Goal: Task Accomplishment & Management: Complete application form

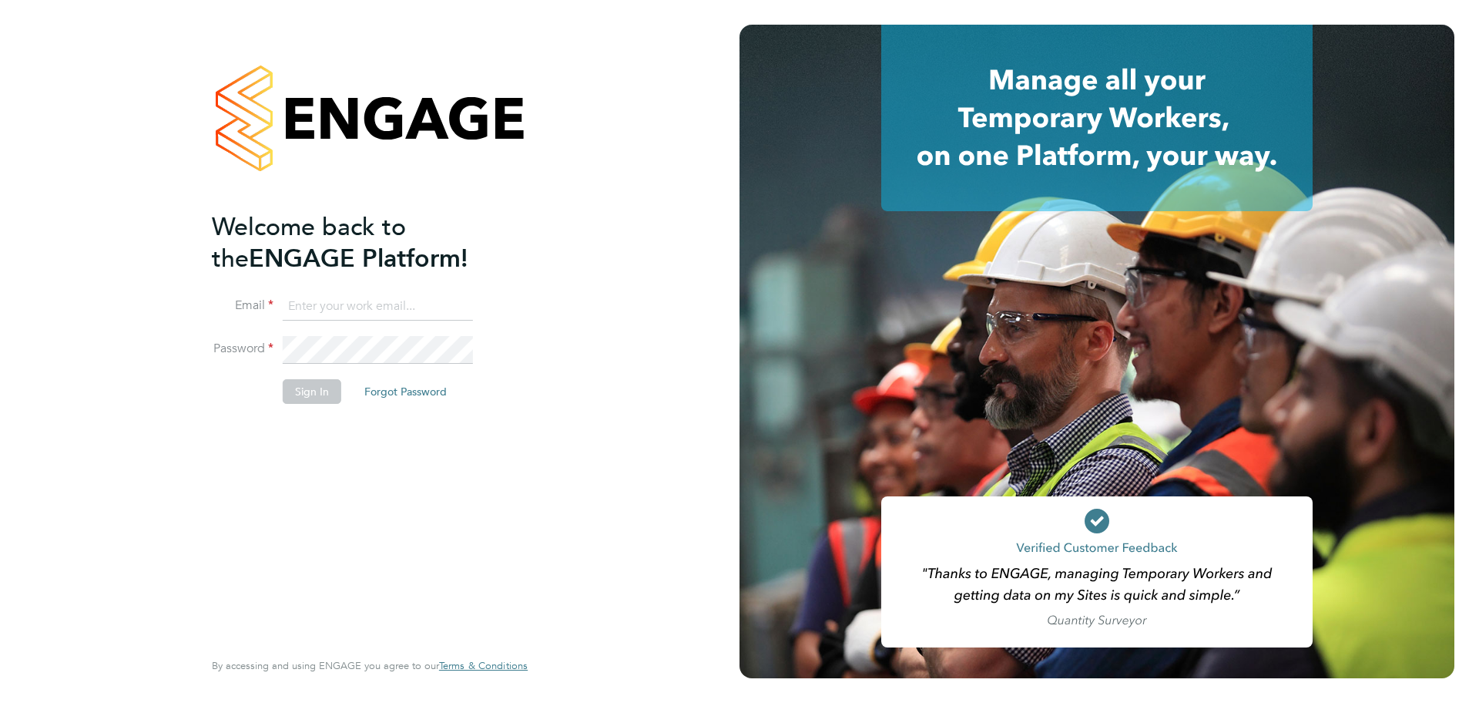
type input "ryan.odonnell@madigangill.co.uk"
click at [311, 391] on button "Sign In" at bounding box center [312, 391] width 59 height 25
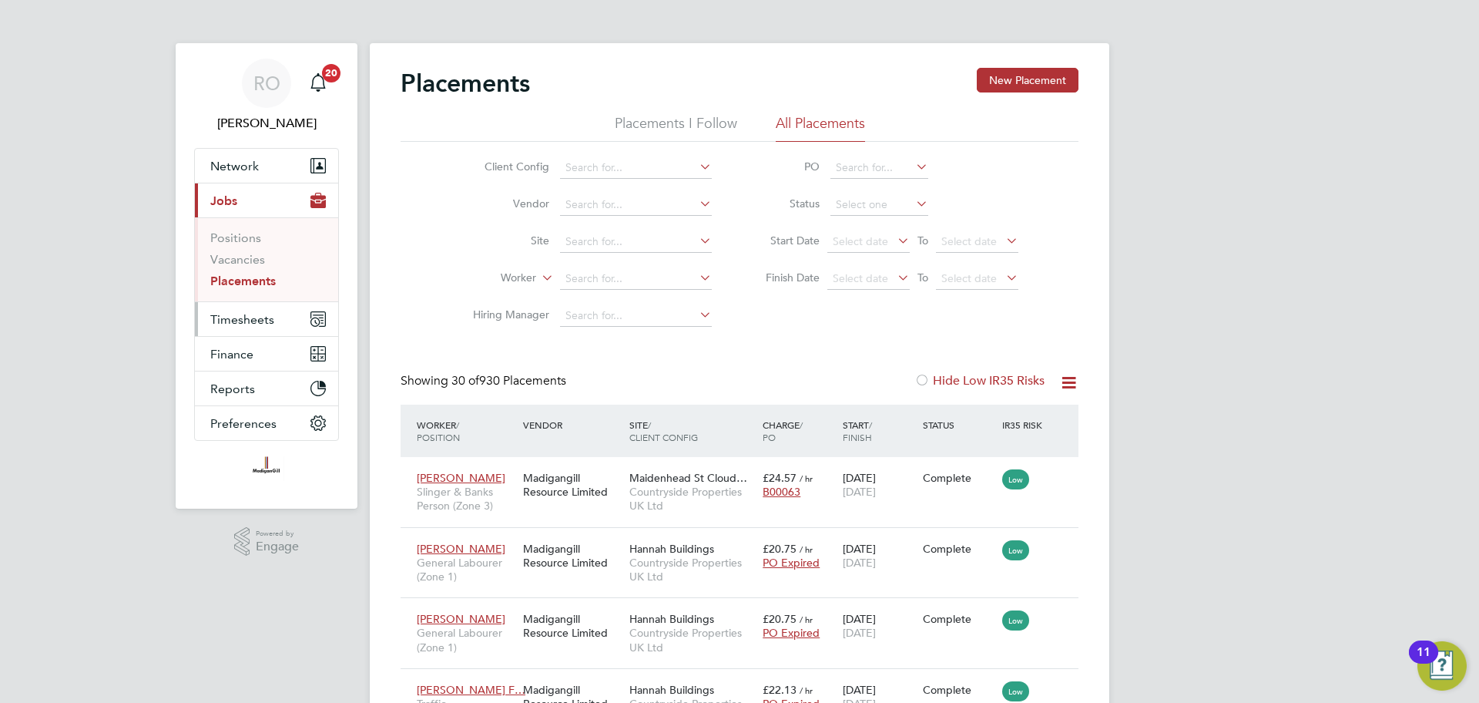
click at [260, 322] on span "Timesheets" at bounding box center [242, 319] width 64 height 15
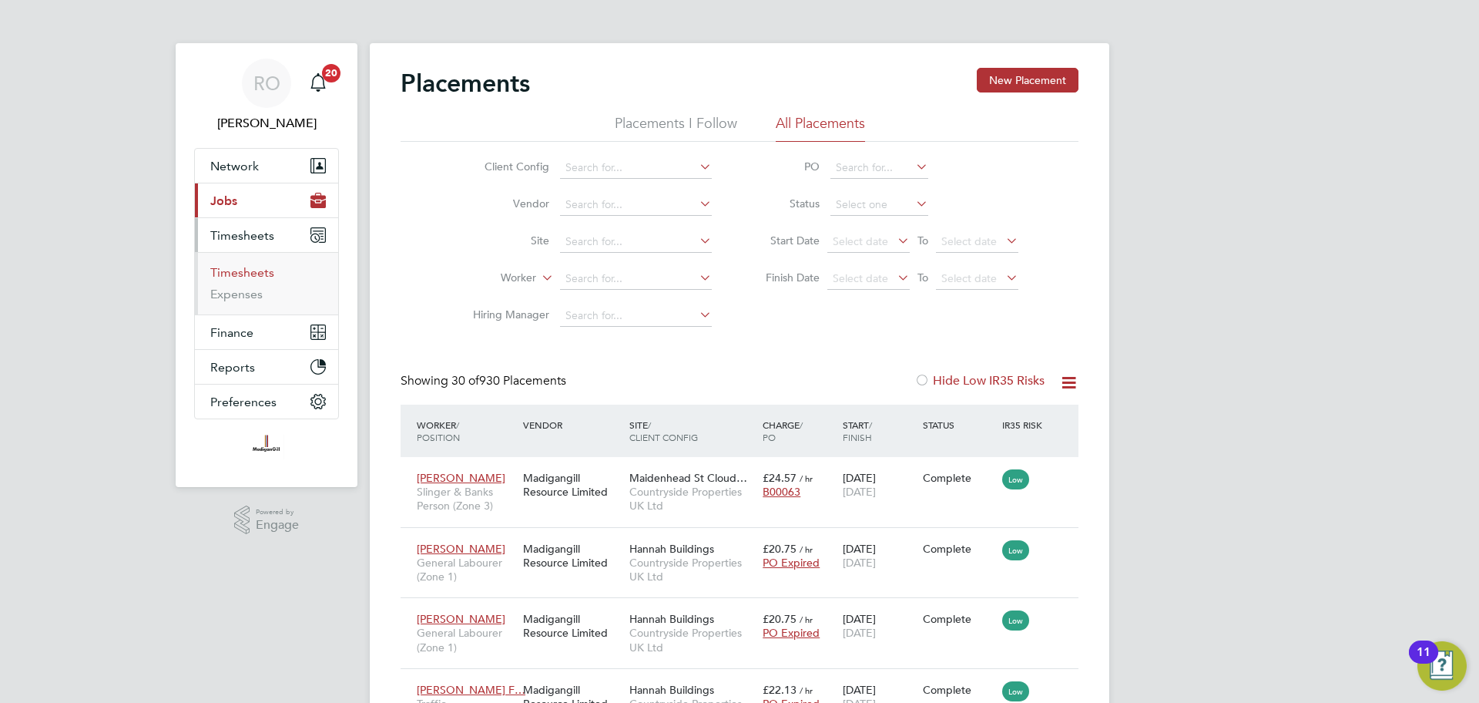
click at [266, 269] on link "Timesheets" at bounding box center [242, 272] width 64 height 15
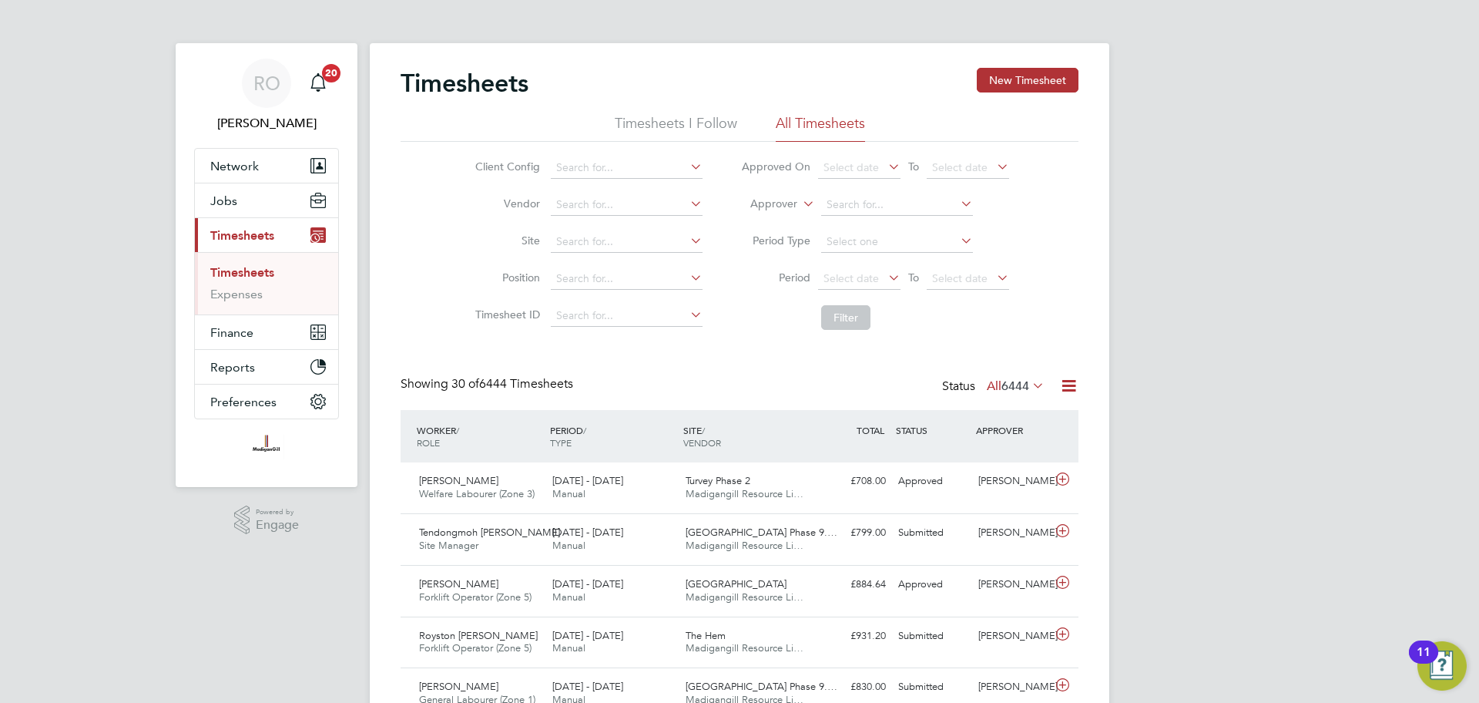
scroll to position [39, 134]
click at [1067, 82] on button "New Timesheet" at bounding box center [1028, 80] width 102 height 25
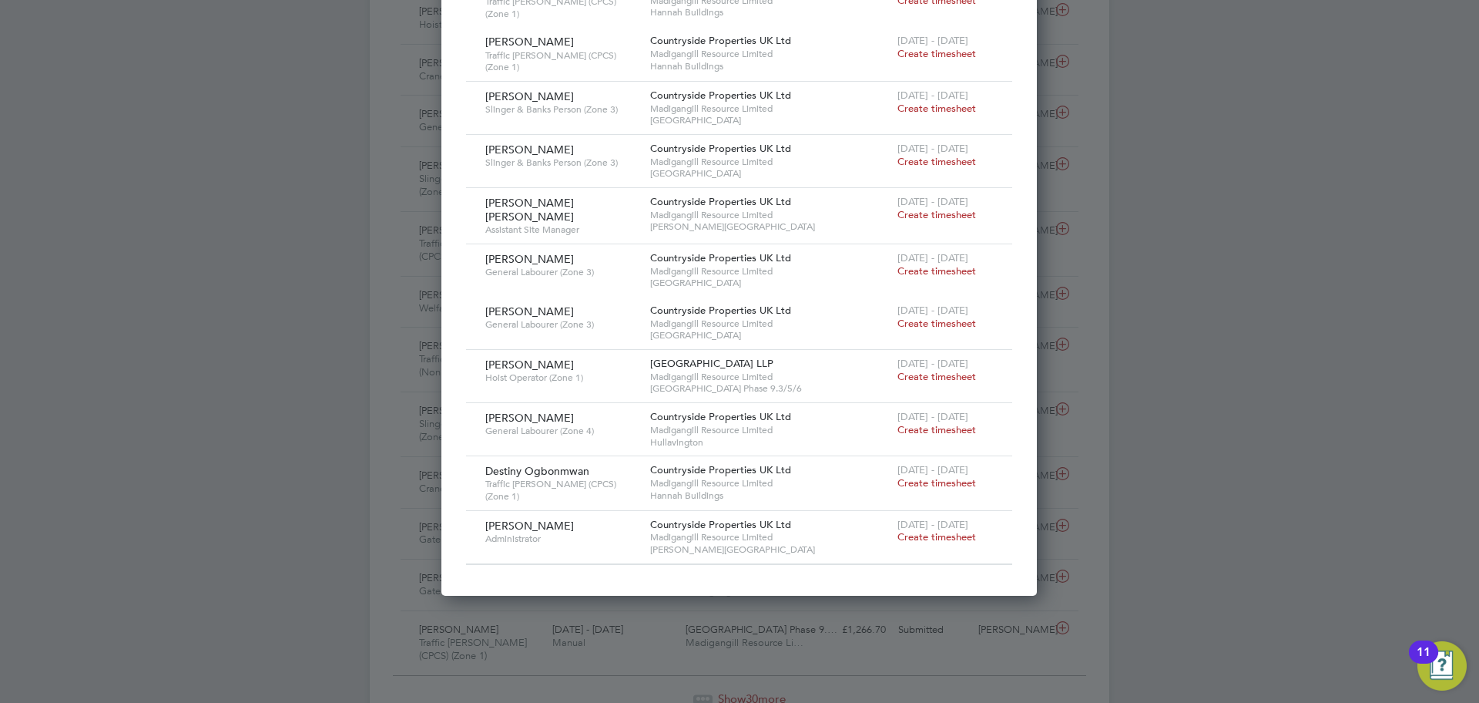
click at [740, 382] on span "[GEOGRAPHIC_DATA] Phase 9.3/5/6" at bounding box center [770, 388] width 240 height 12
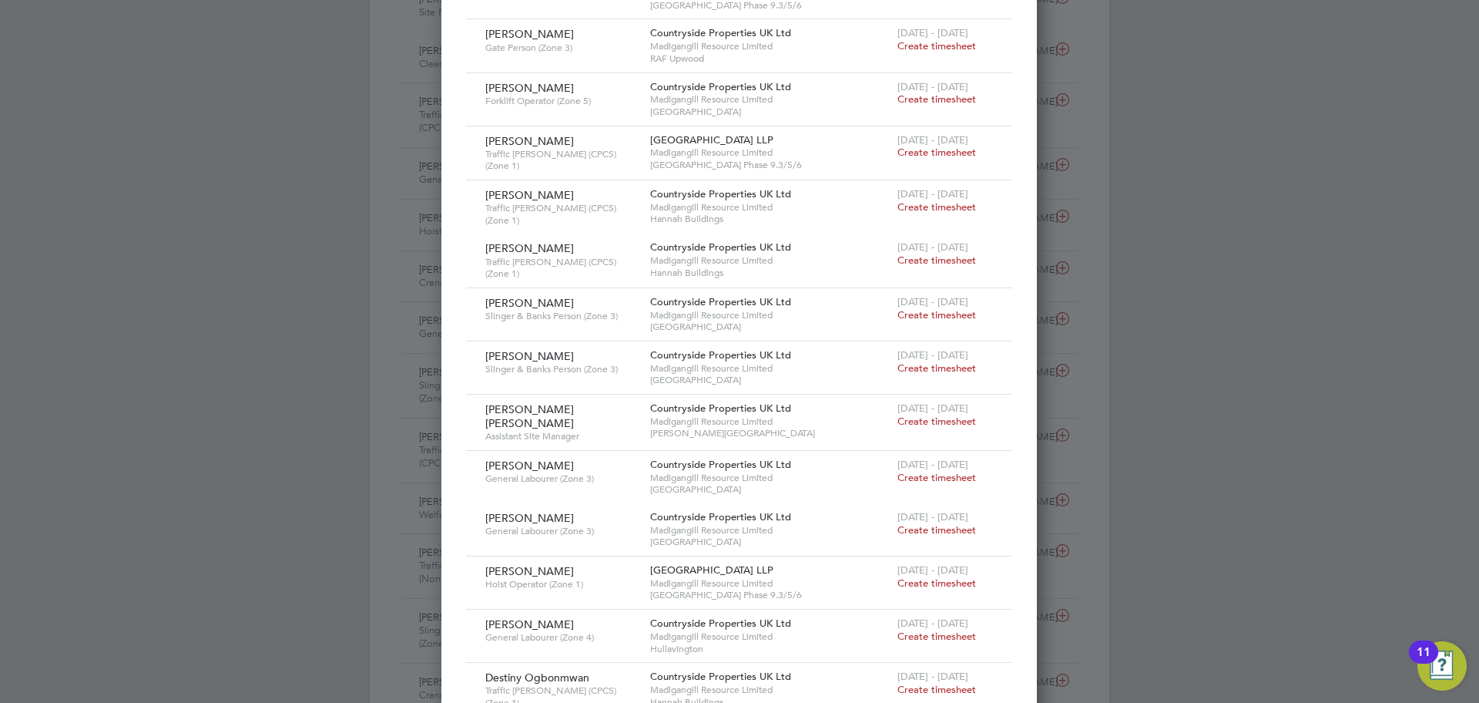
click at [939, 308] on span "Create timesheet" at bounding box center [937, 314] width 79 height 13
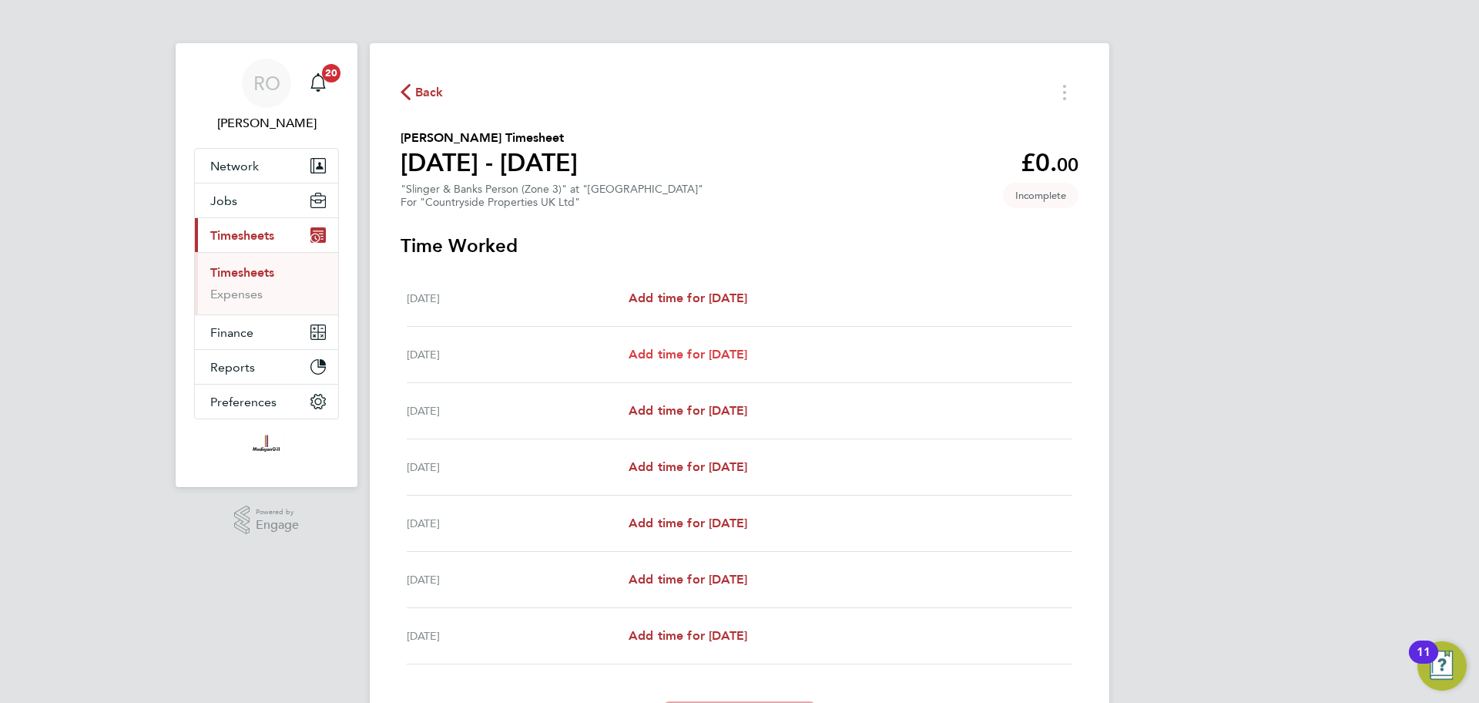
click at [707, 352] on span "Add time for [DATE]" at bounding box center [688, 354] width 119 height 15
select select "30"
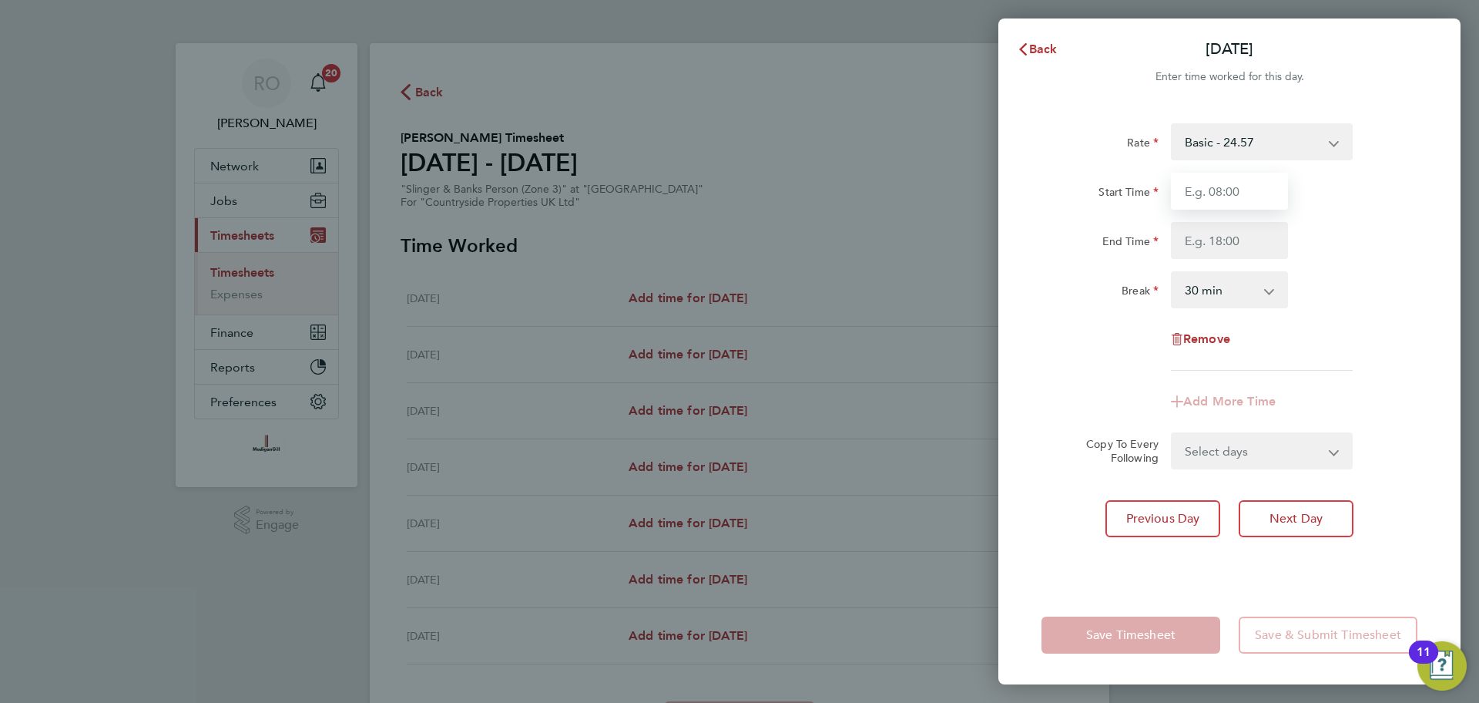
click at [1209, 195] on input "Start Time" at bounding box center [1229, 191] width 117 height 37
type input "07:30"
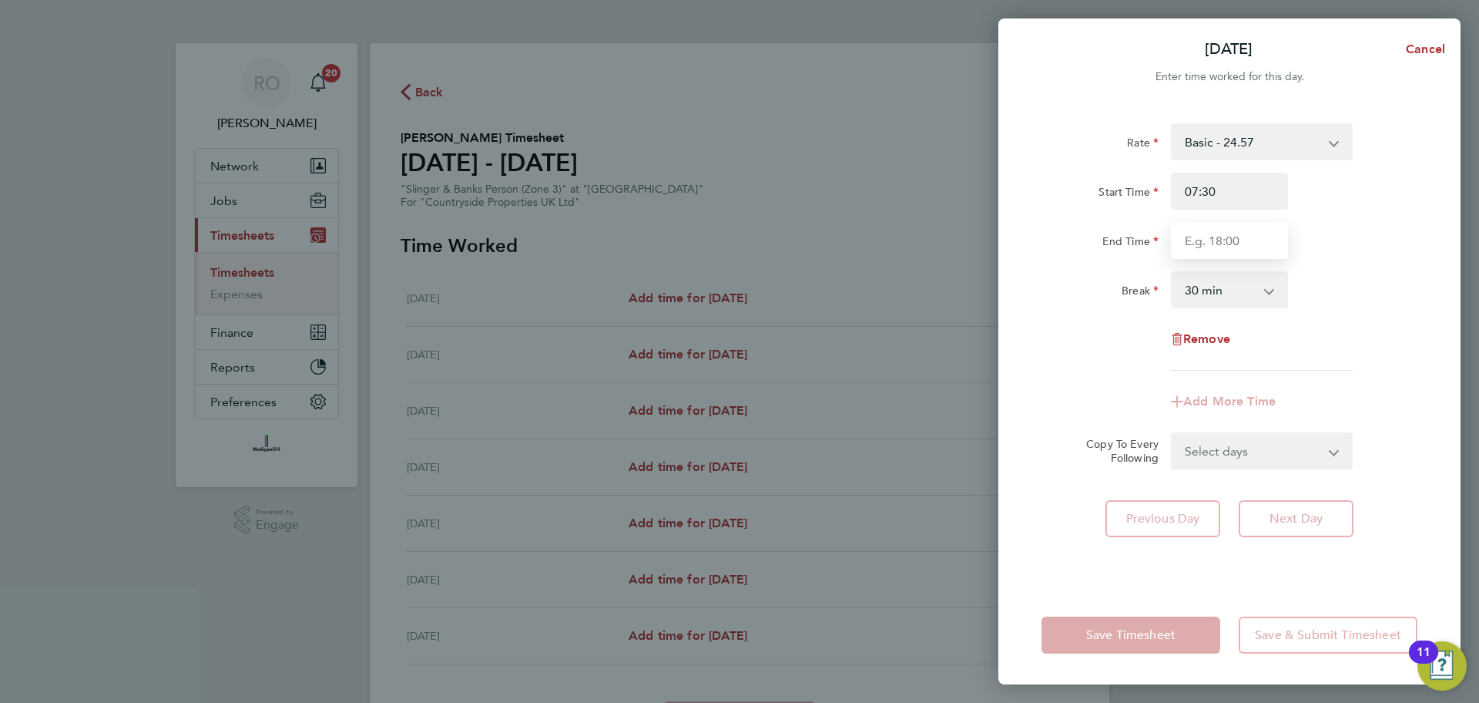
click at [1215, 237] on input "End Time" at bounding box center [1229, 240] width 117 height 37
type input "18:00"
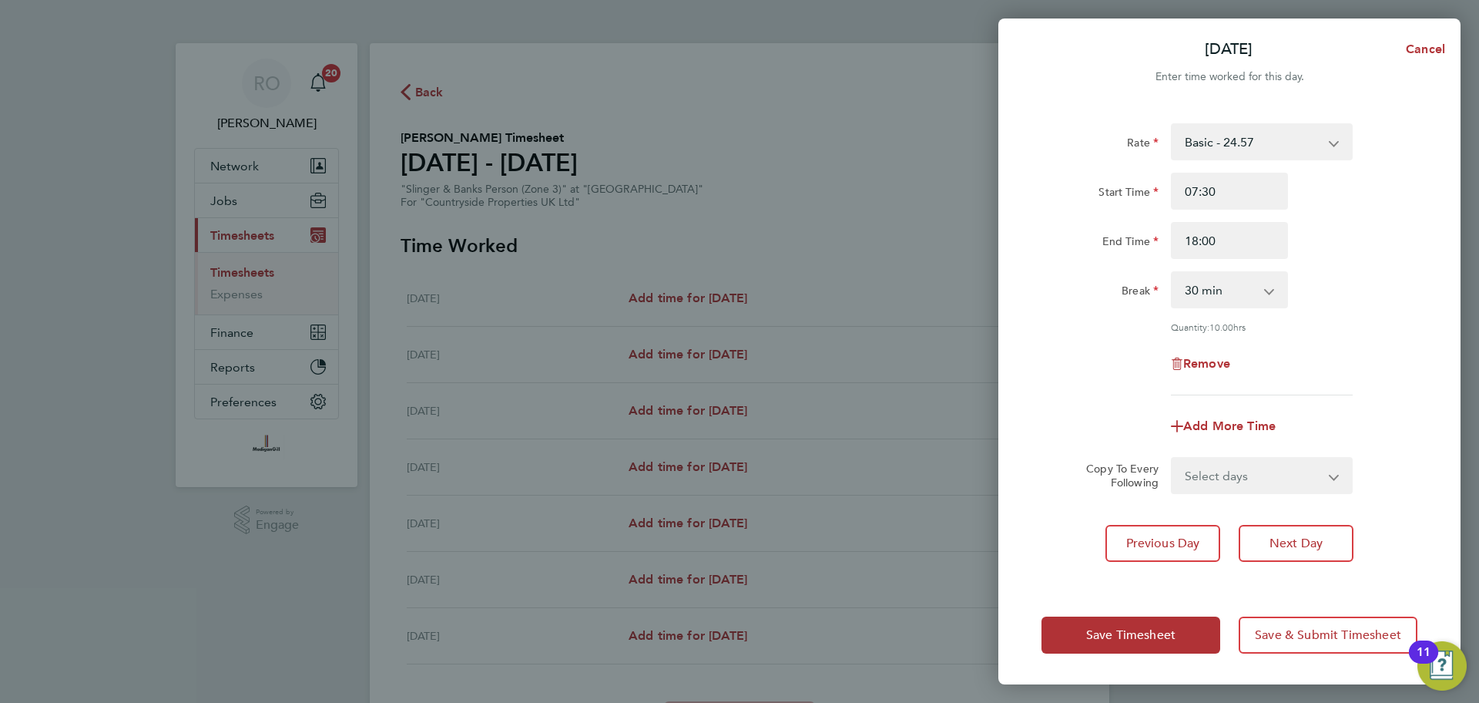
click at [1348, 270] on div "Rate Basic - 24.57 Start Time 07:30 End Time 18:00 Break 0 min 15 min 30 min 45…" at bounding box center [1230, 259] width 376 height 272
click at [1285, 478] on select "Select days Day Weekday (Mon-Fri) Weekend (Sat-Sun) [DATE] [DATE] [DATE] [DATE]…" at bounding box center [1254, 475] width 162 height 34
select select "WEEKDAY"
click at [1173, 458] on select "Select days Day Weekday (Mon-Fri) Weekend (Sat-Sun) [DATE] [DATE] [DATE] [DATE]…" at bounding box center [1254, 475] width 162 height 34
select select "[DATE]"
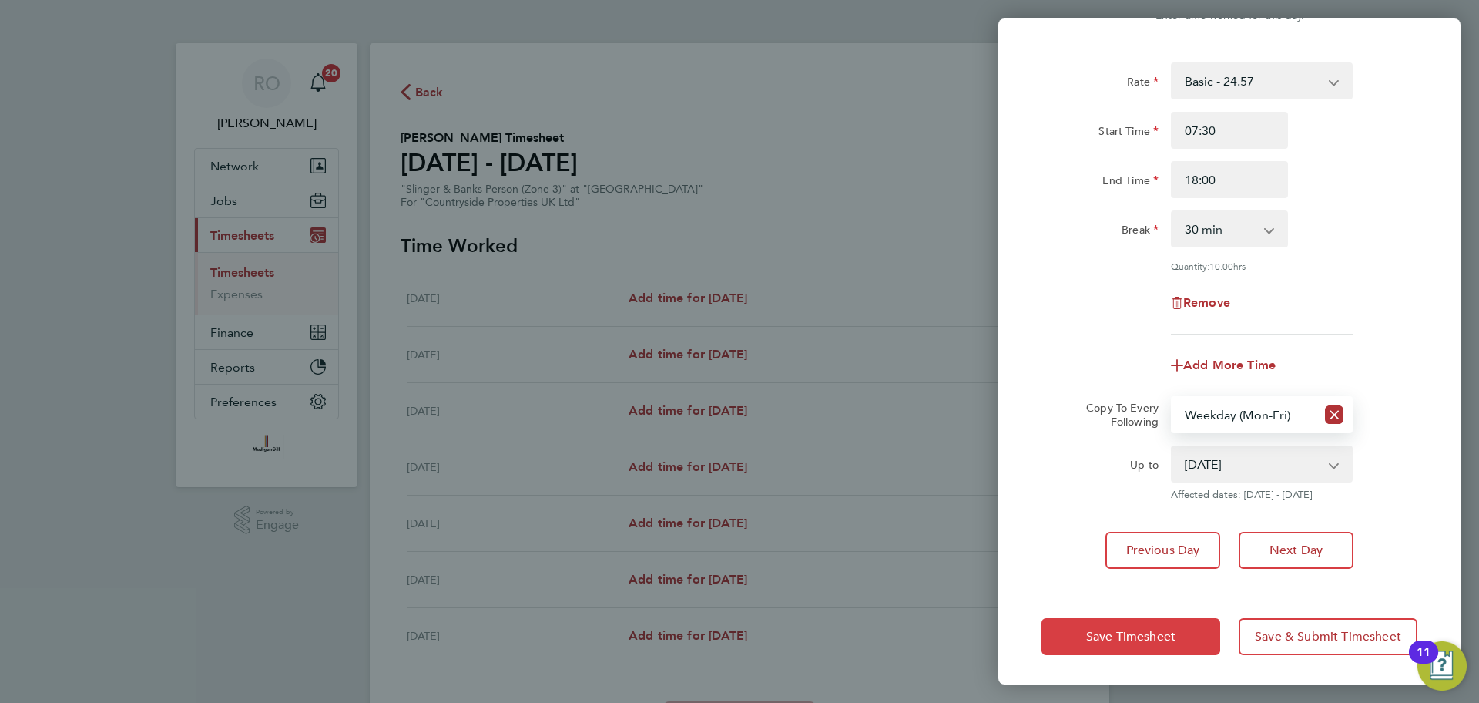
click at [1182, 628] on button "Save Timesheet" at bounding box center [1131, 636] width 179 height 37
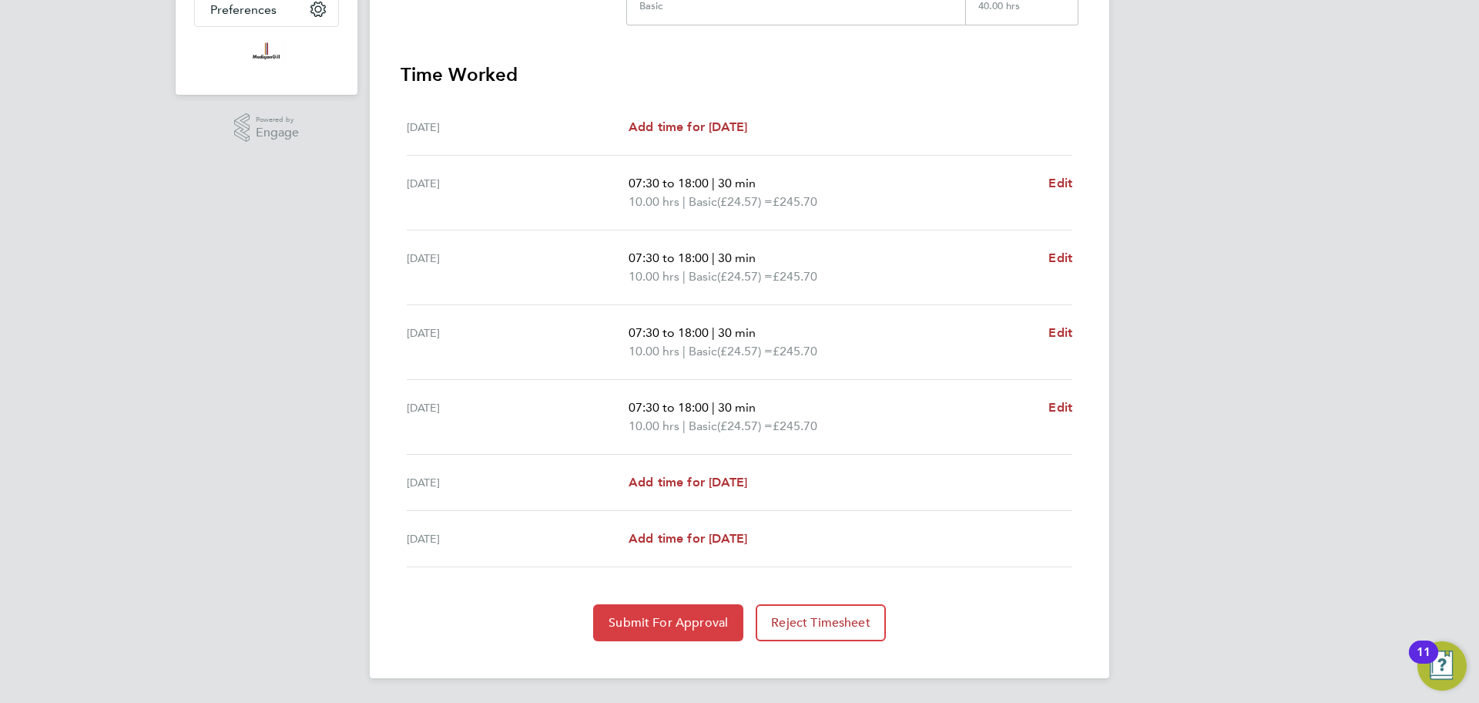
click at [681, 620] on span "Submit For Approval" at bounding box center [668, 622] width 119 height 15
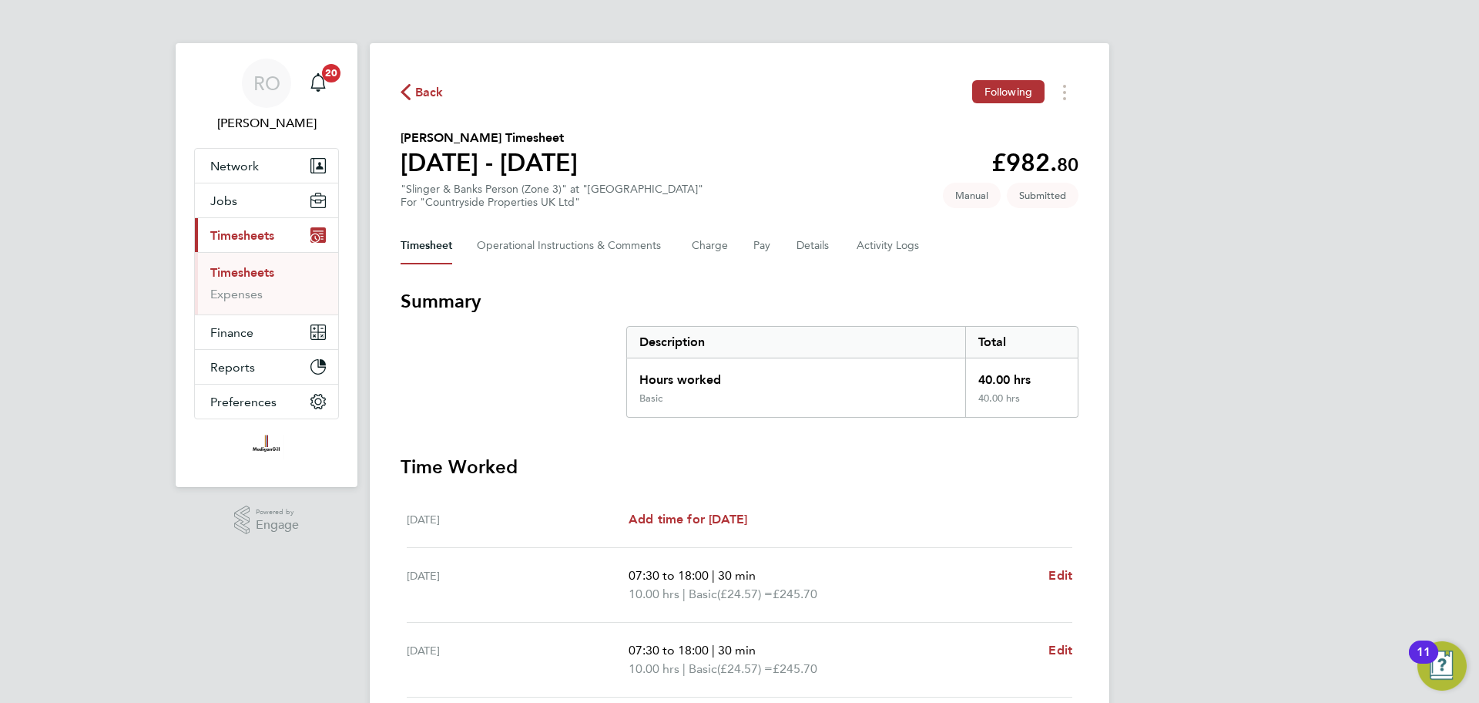
click at [421, 88] on span "Back" at bounding box center [429, 92] width 29 height 18
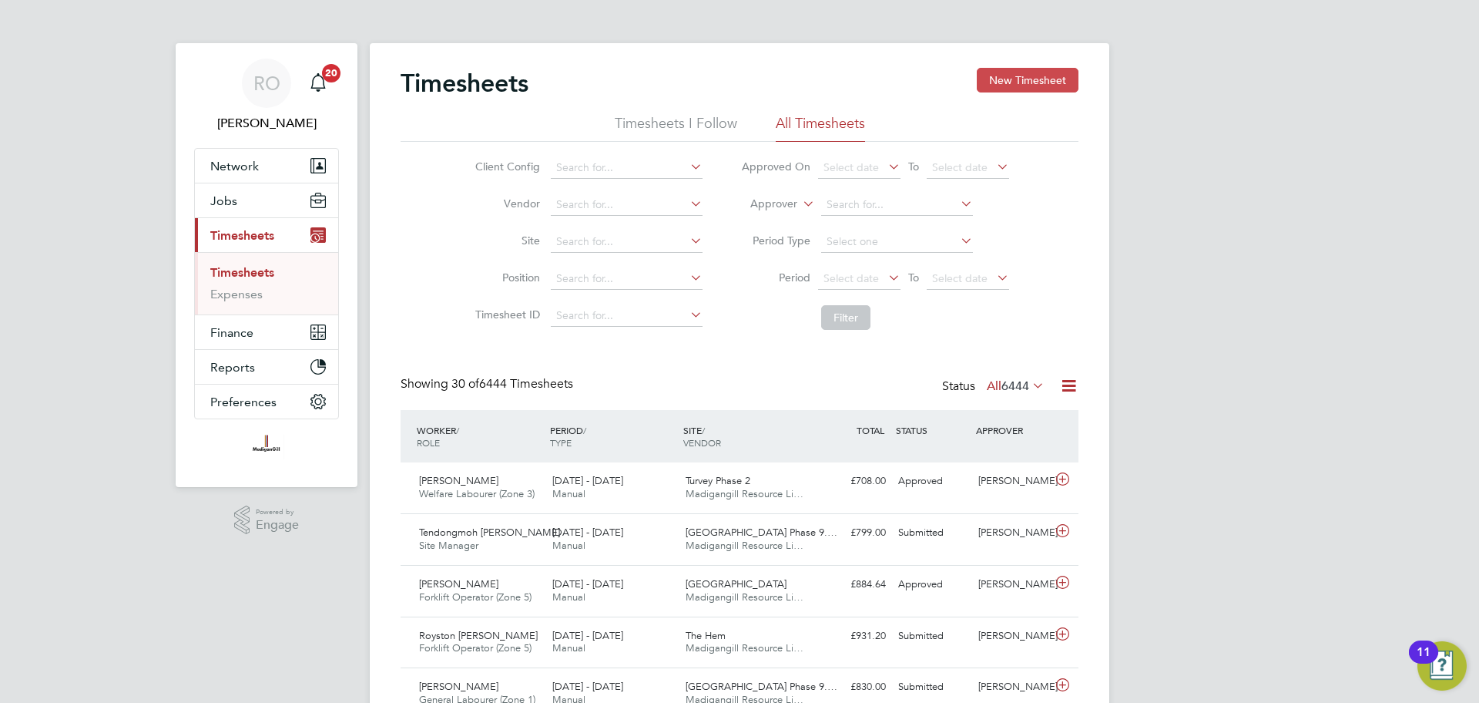
click at [1059, 76] on button "New Timesheet" at bounding box center [1028, 80] width 102 height 25
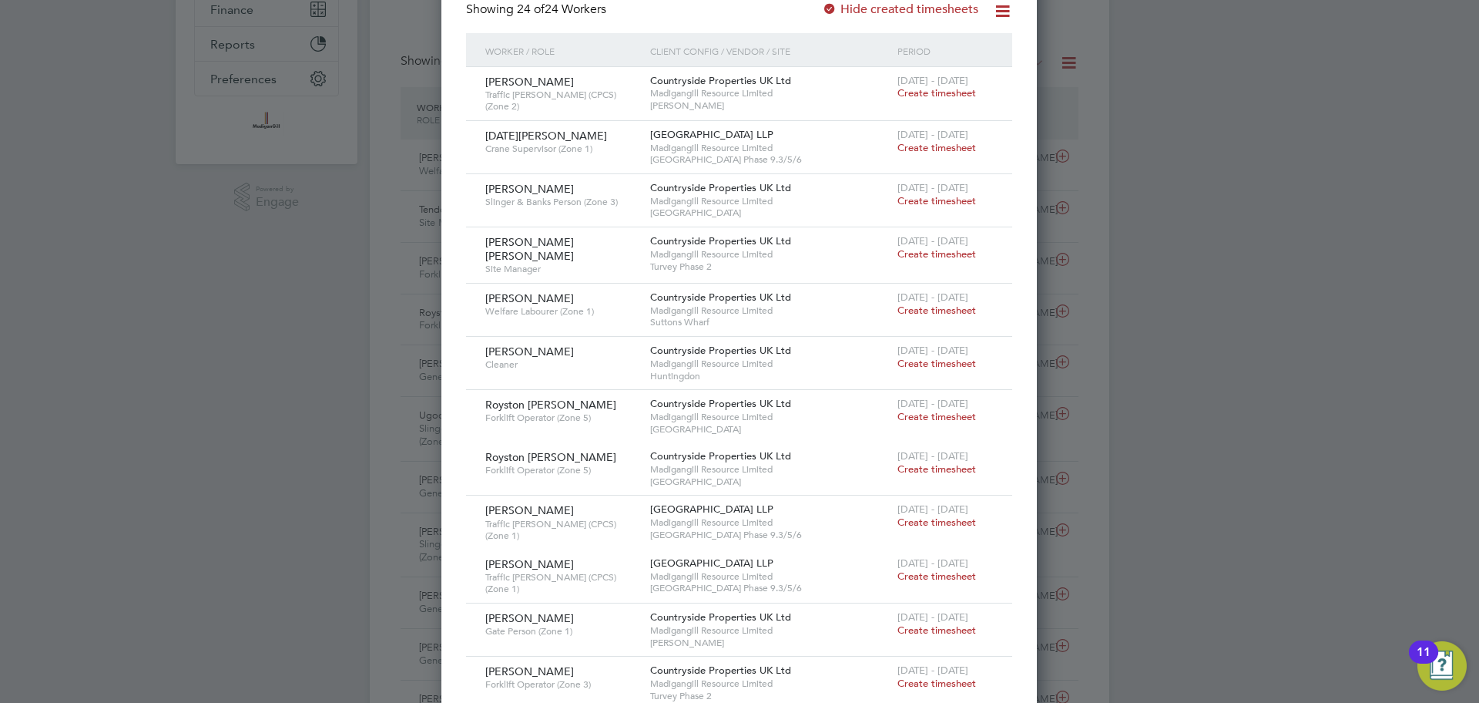
click at [942, 201] on span "Create timesheet" at bounding box center [937, 200] width 79 height 13
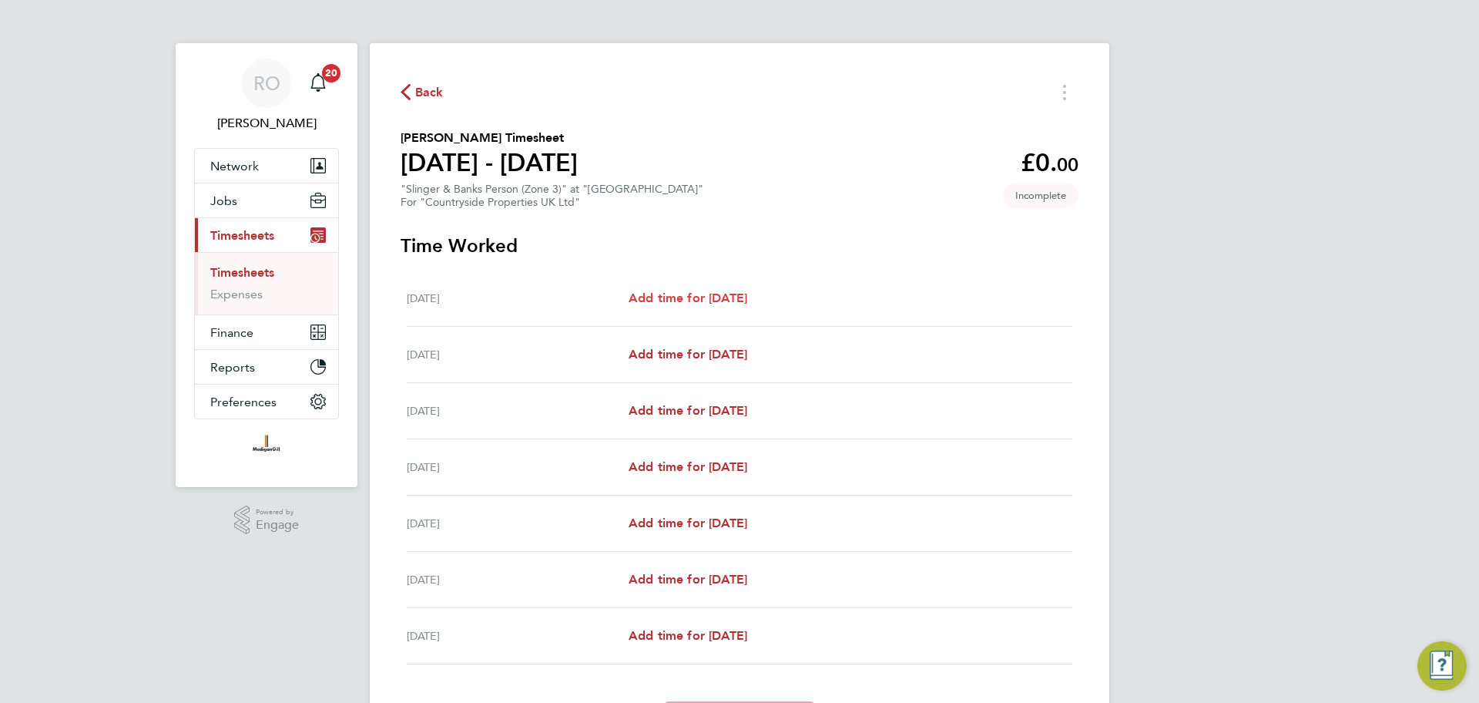
click at [690, 295] on span "Add time for [DATE]" at bounding box center [688, 297] width 119 height 15
select select "30"
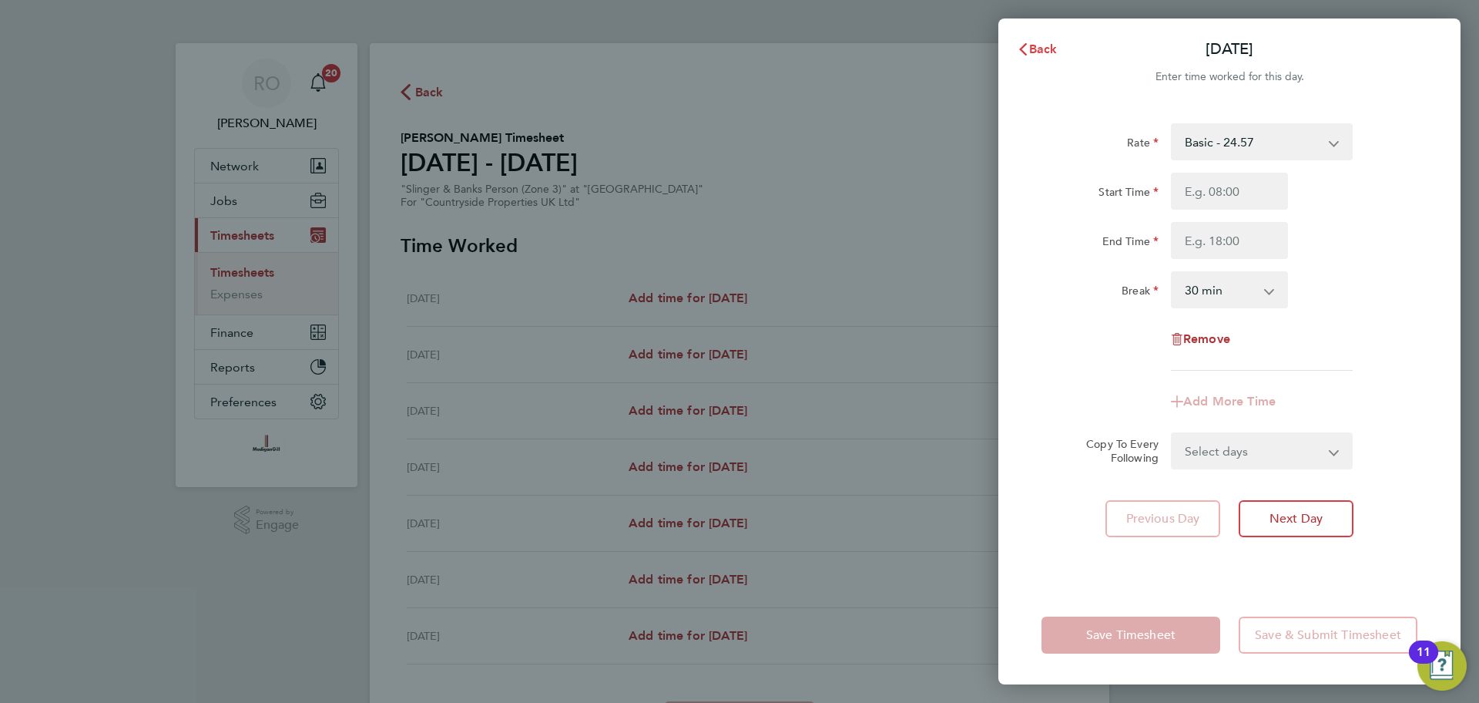
click at [1026, 52] on icon "button" at bounding box center [1023, 49] width 12 height 12
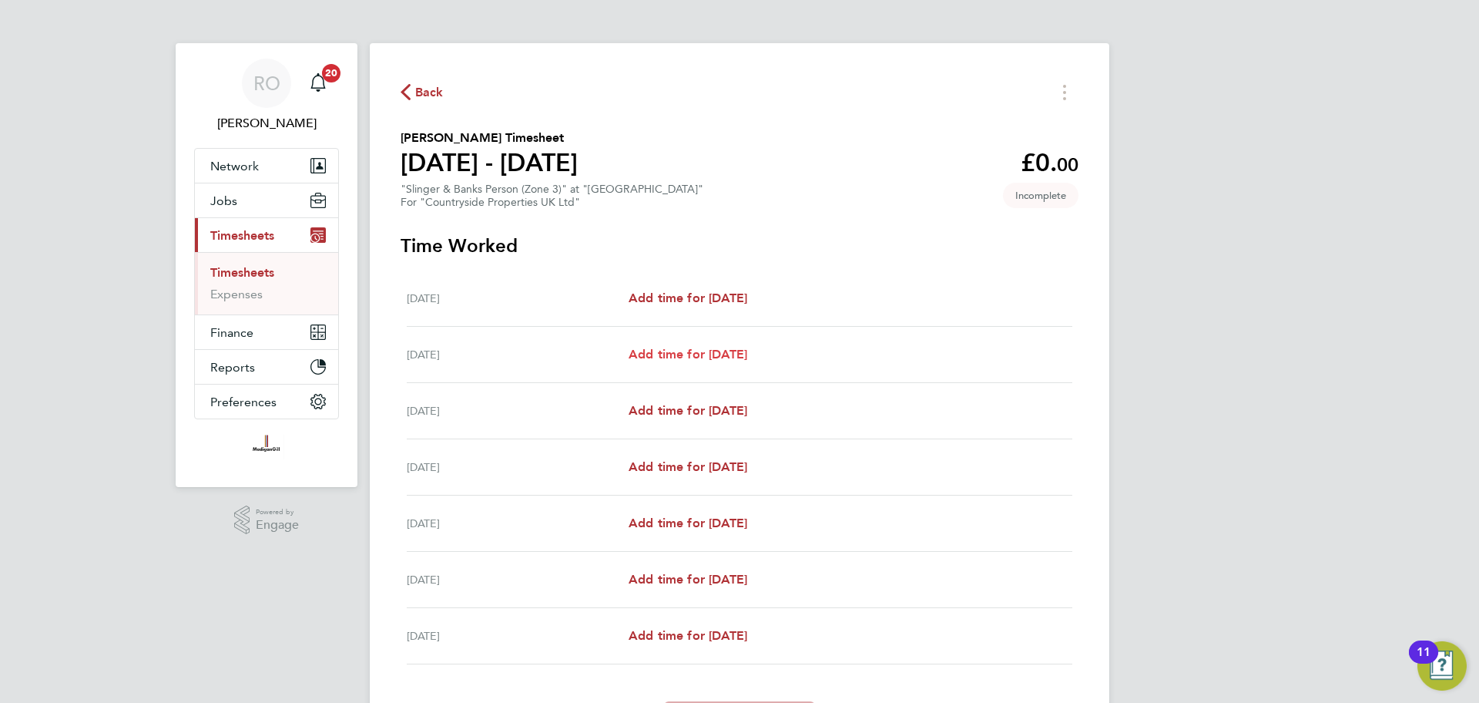
click at [747, 351] on span "Add time for [DATE]" at bounding box center [688, 354] width 119 height 15
select select "30"
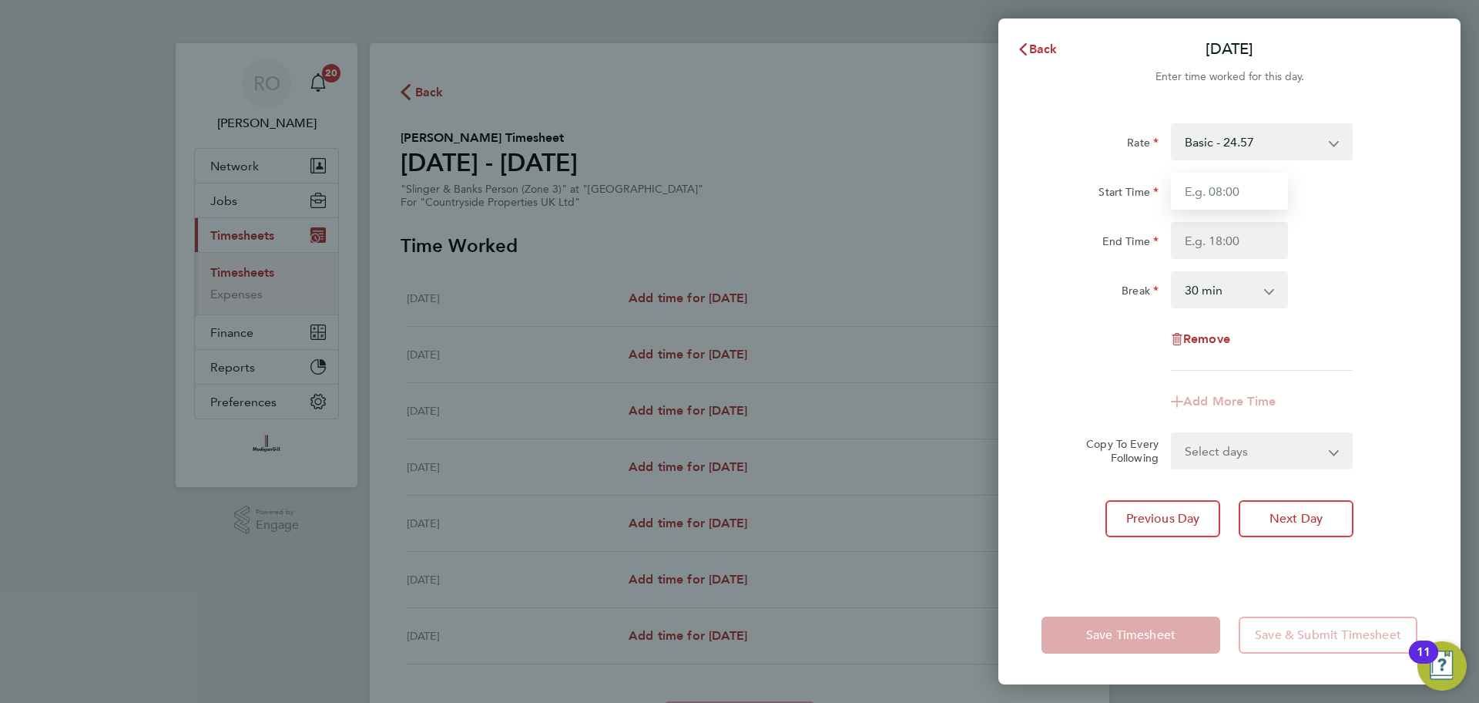
click at [1209, 193] on input "Start Time" at bounding box center [1229, 191] width 117 height 37
type input "07:30"
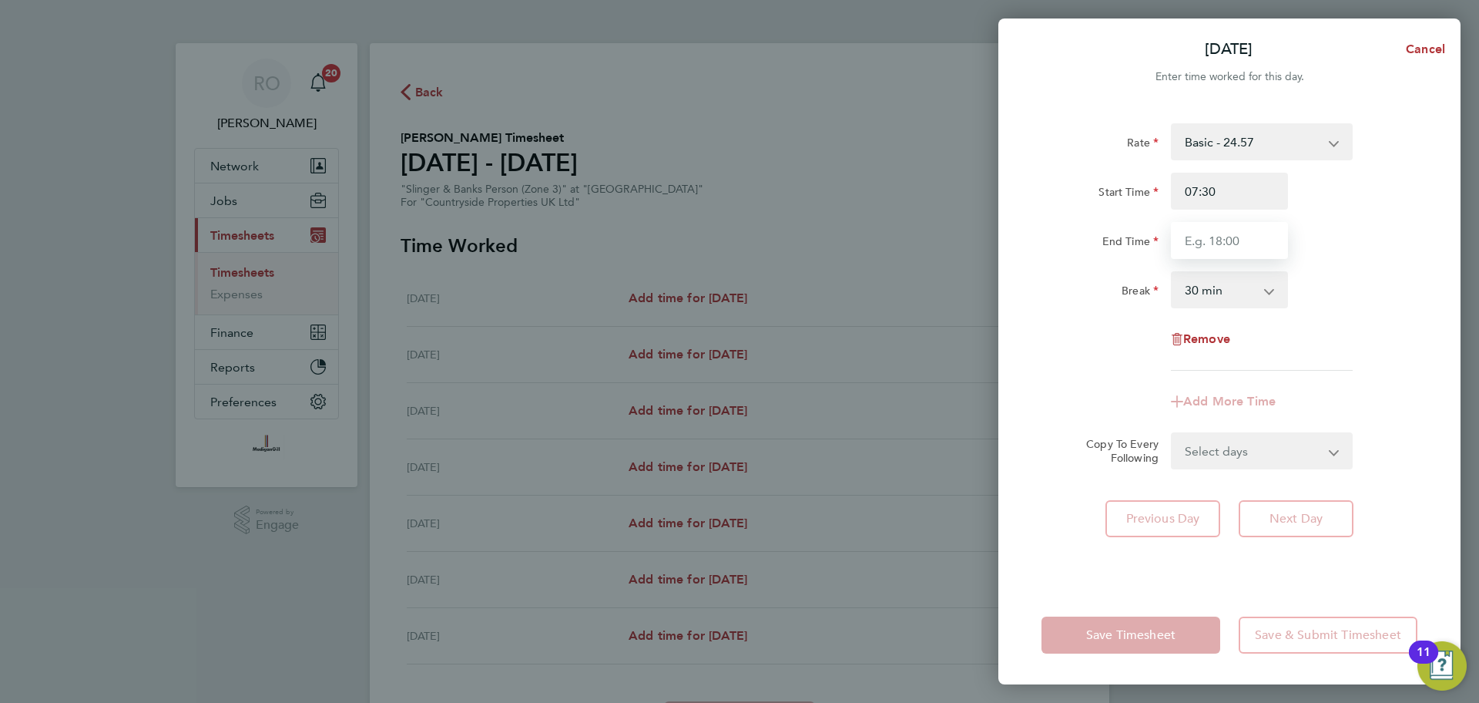
click at [1210, 241] on input "End Time" at bounding box center [1229, 240] width 117 height 37
type input "18:00"
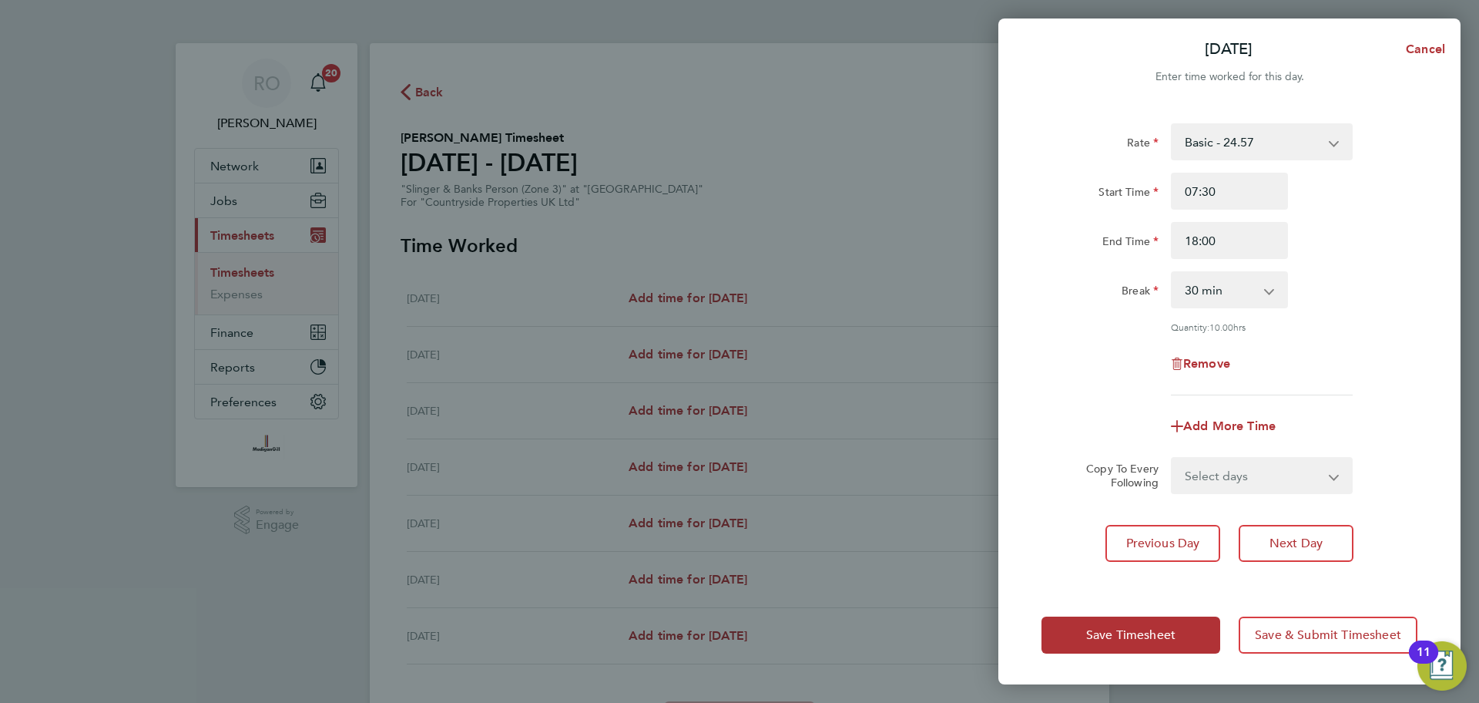
click at [1342, 236] on div "End Time 18:00" at bounding box center [1230, 240] width 388 height 37
click at [1366, 499] on div "Rate Basic - 24.57 Start Time 07:30 End Time 18:00 Break 0 min 15 min 30 min 45…" at bounding box center [1230, 345] width 462 height 481
click at [1253, 484] on select "Select days Day Weekday (Mon-Fri) Weekend (Sat-Sun) [DATE] [DATE] [DATE] [DATE]…" at bounding box center [1254, 475] width 162 height 34
select select "WEEKDAY"
click at [1173, 458] on select "Select days Day Weekday (Mon-Fri) Weekend (Sat-Sun) [DATE] [DATE] [DATE] [DATE]…" at bounding box center [1254, 475] width 162 height 34
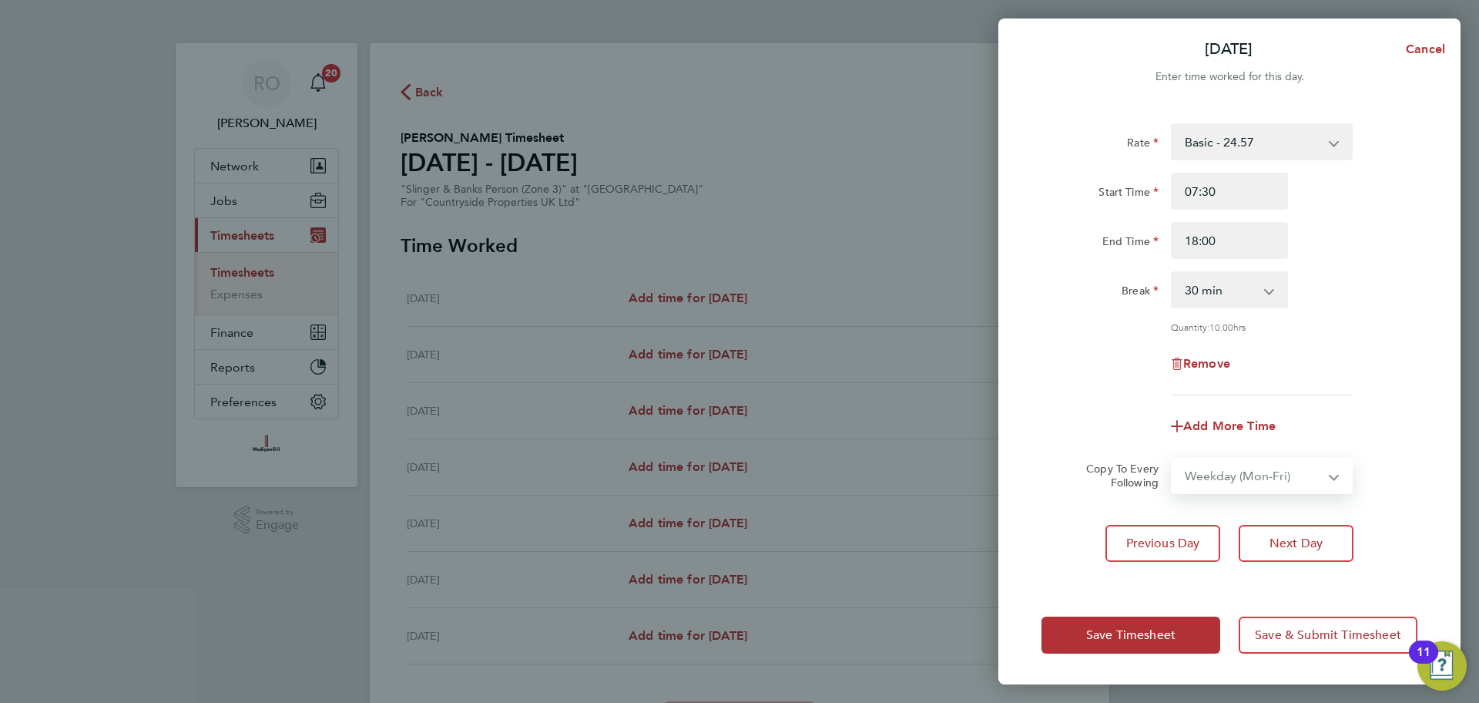
select select "[DATE]"
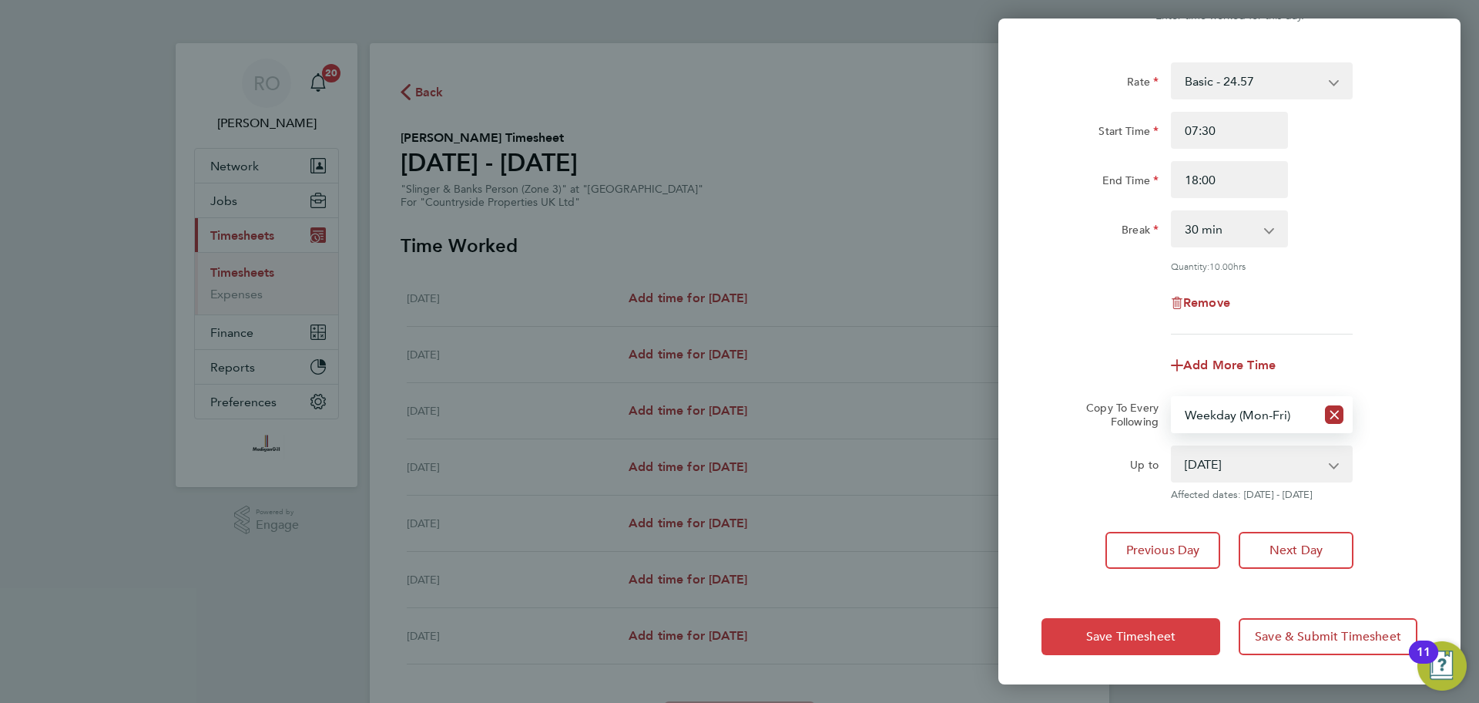
click at [1091, 636] on span "Save Timesheet" at bounding box center [1130, 636] width 89 height 15
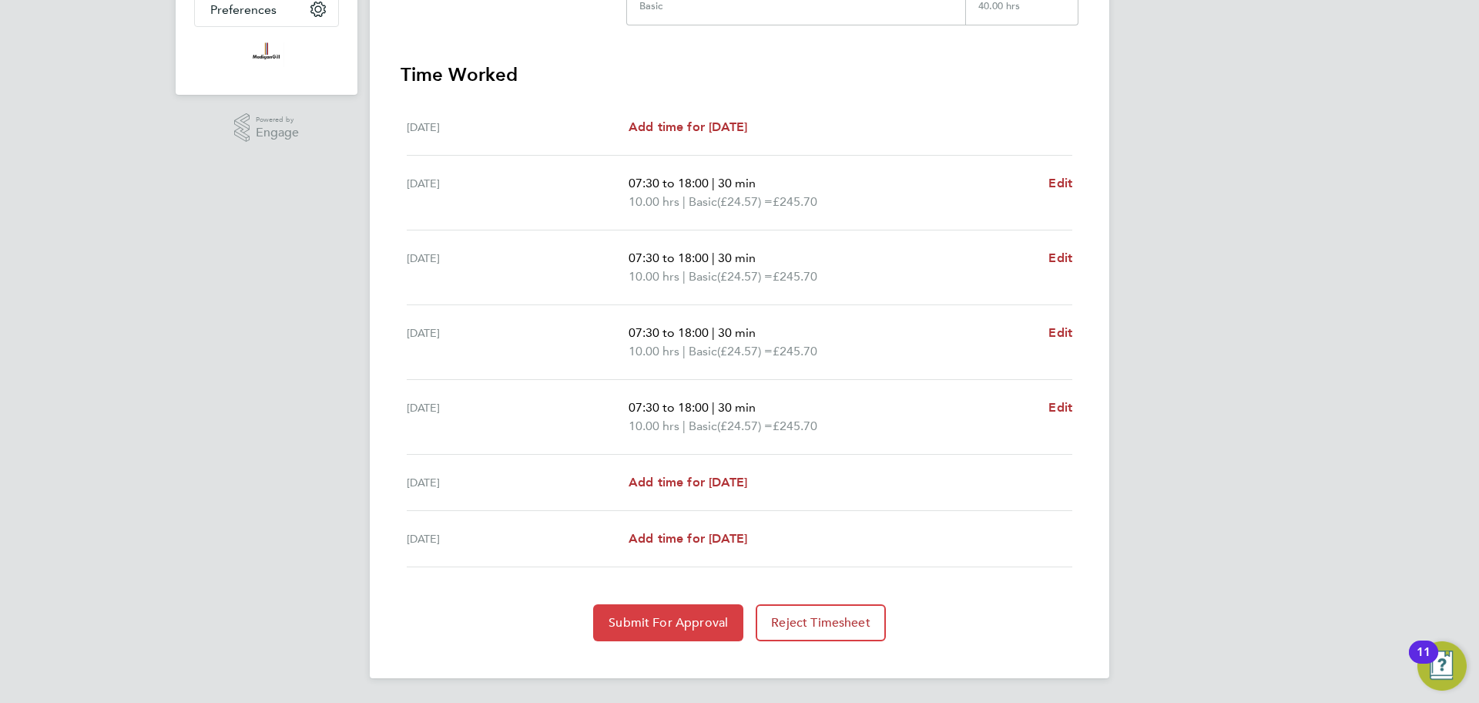
click at [680, 620] on span "Submit For Approval" at bounding box center [668, 622] width 119 height 15
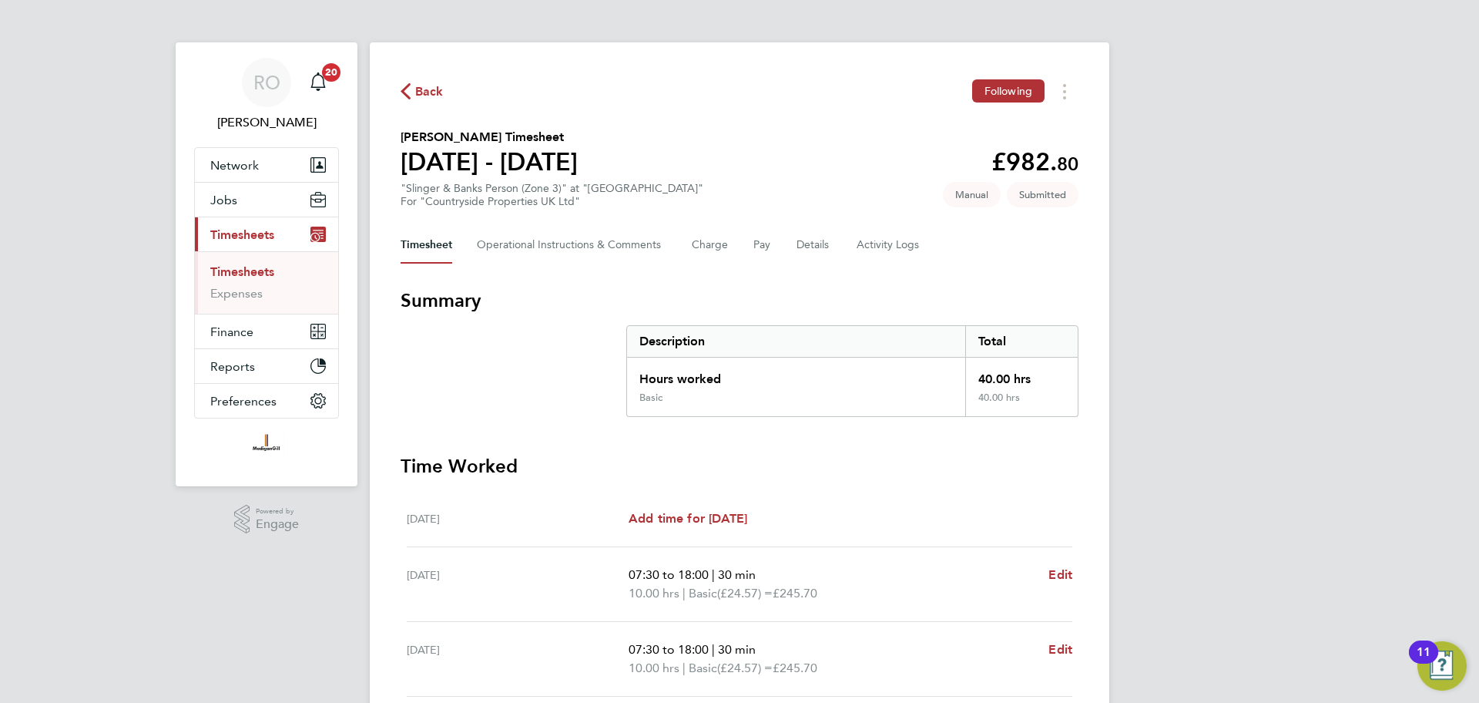
click at [405, 86] on icon "button" at bounding box center [406, 91] width 10 height 16
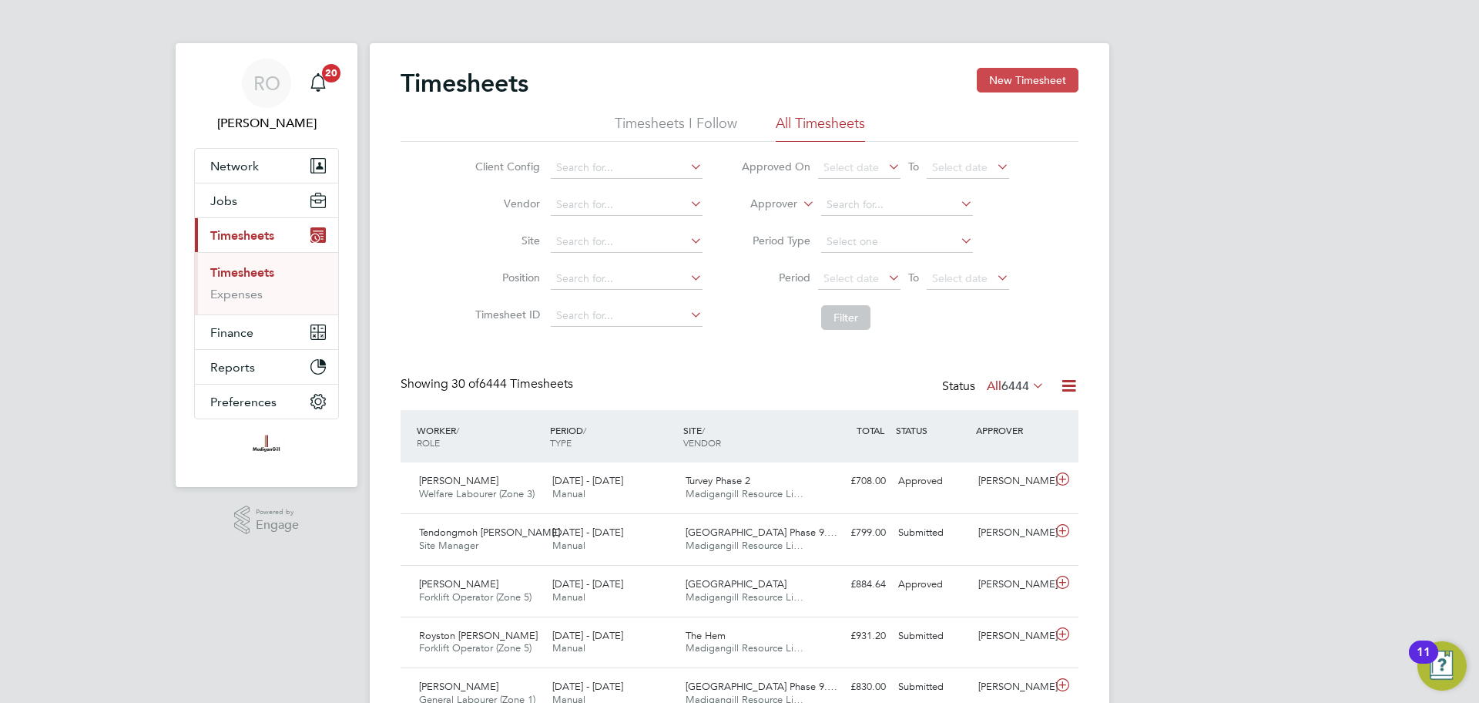
click at [1029, 82] on button "New Timesheet" at bounding box center [1028, 80] width 102 height 25
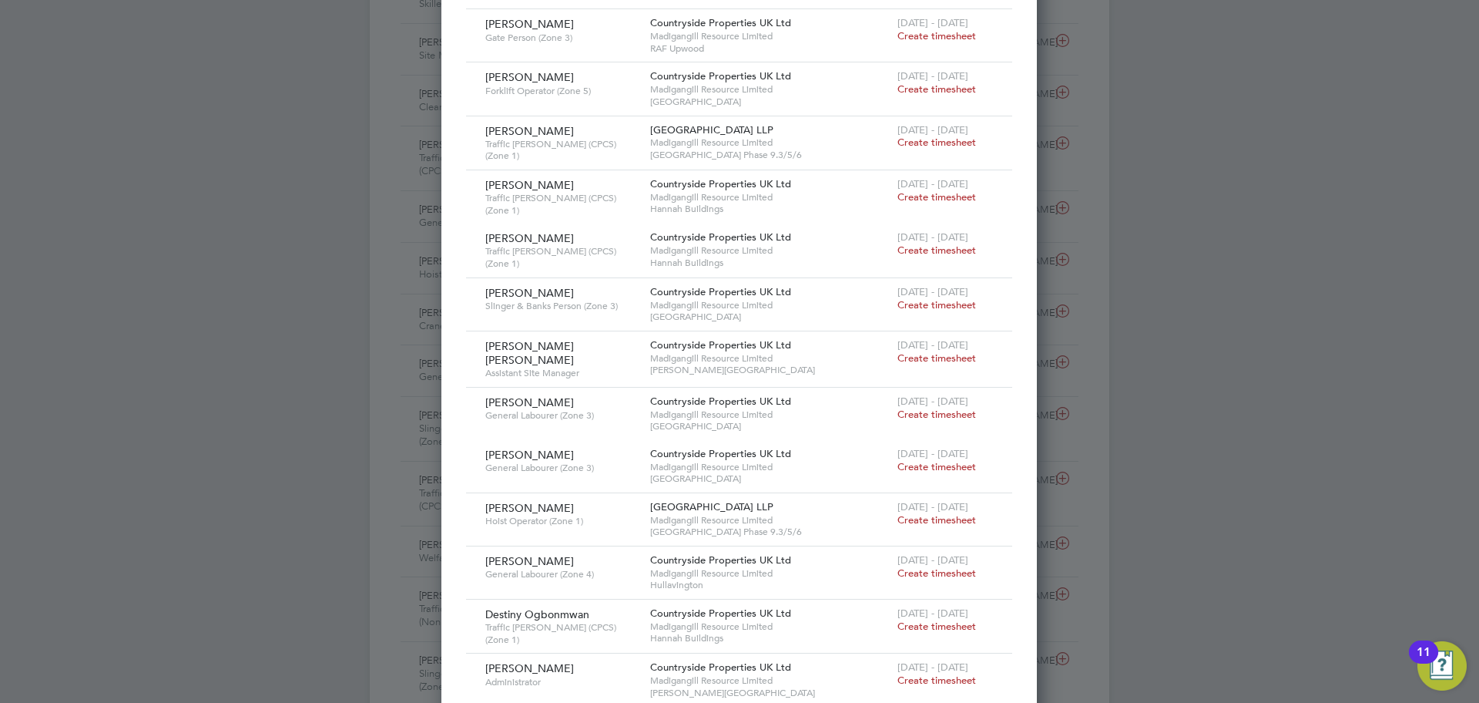
click at [935, 298] on span "Create timesheet" at bounding box center [937, 304] width 79 height 13
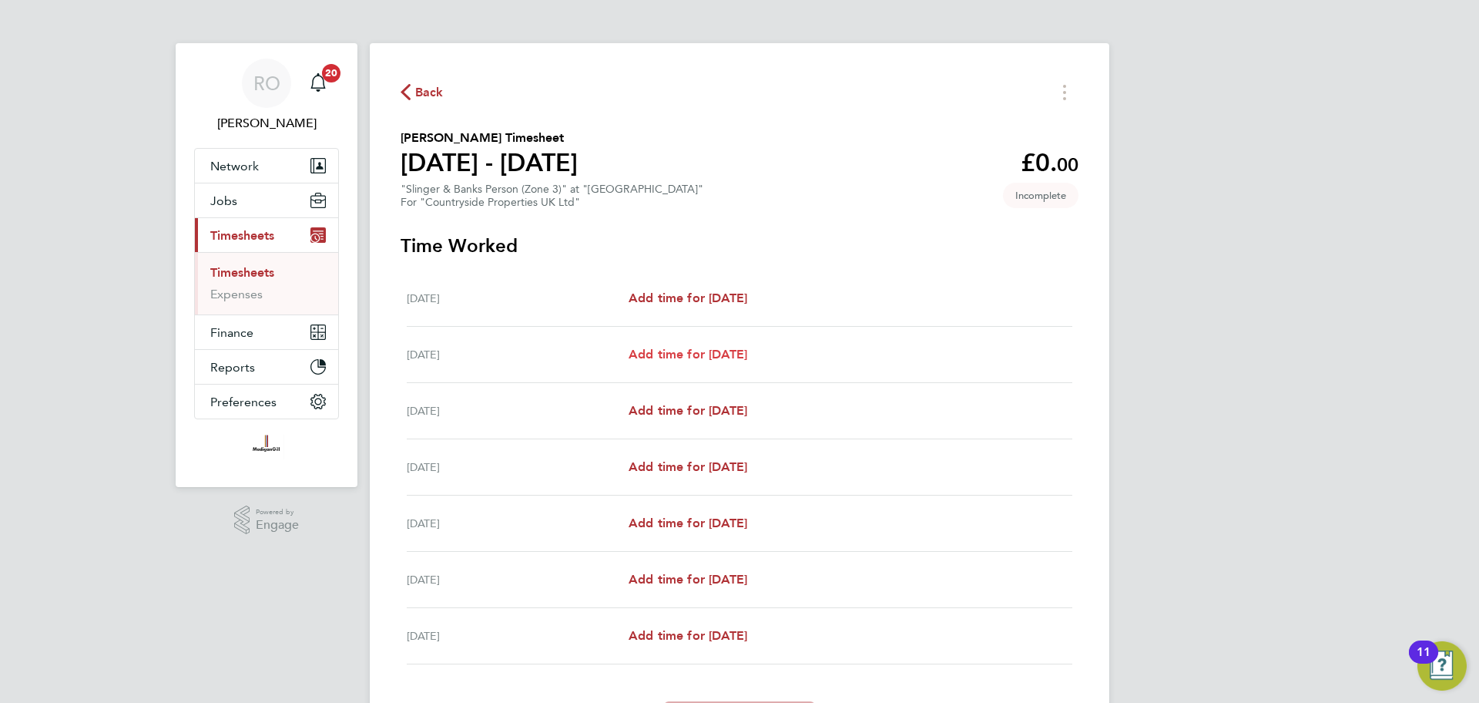
click at [720, 352] on span "Add time for [DATE]" at bounding box center [688, 354] width 119 height 15
select select "30"
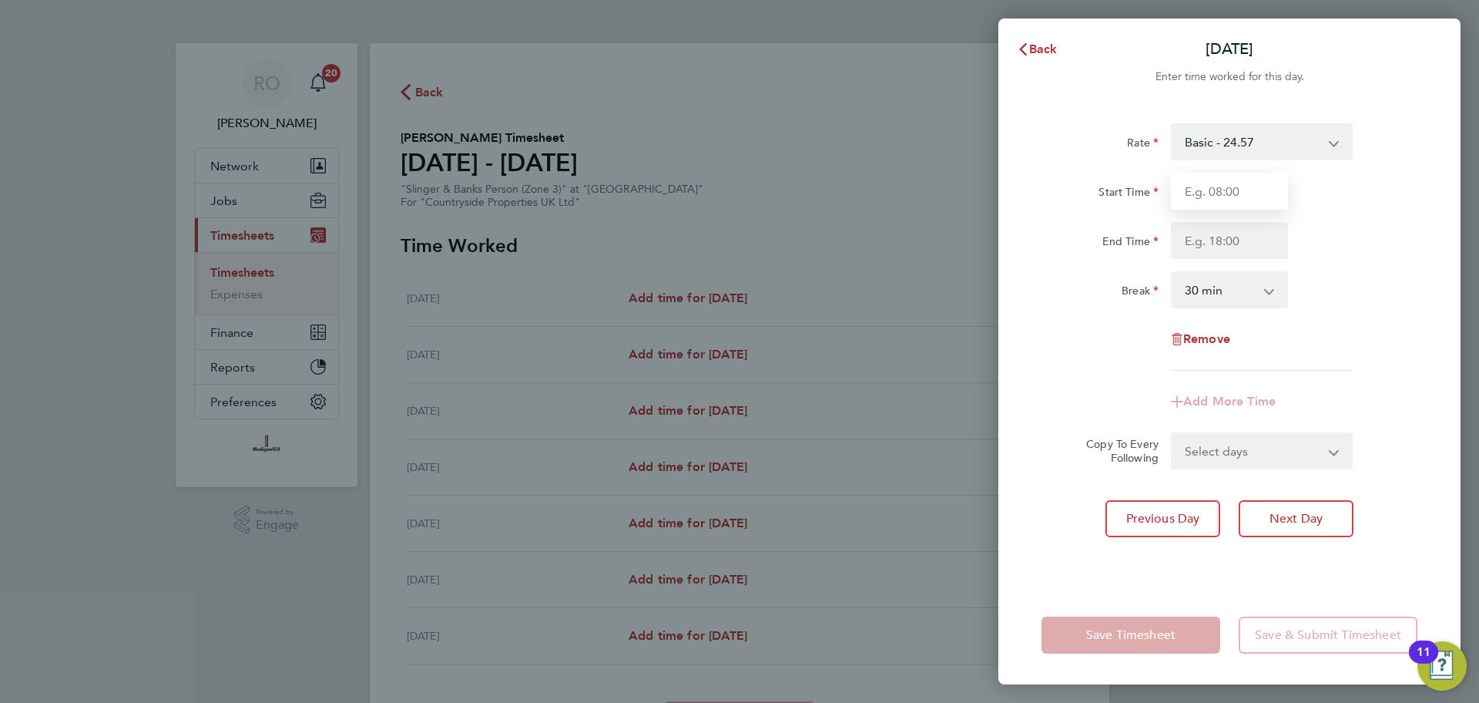
click at [1251, 183] on input "Start Time" at bounding box center [1229, 191] width 117 height 37
type input "07:30"
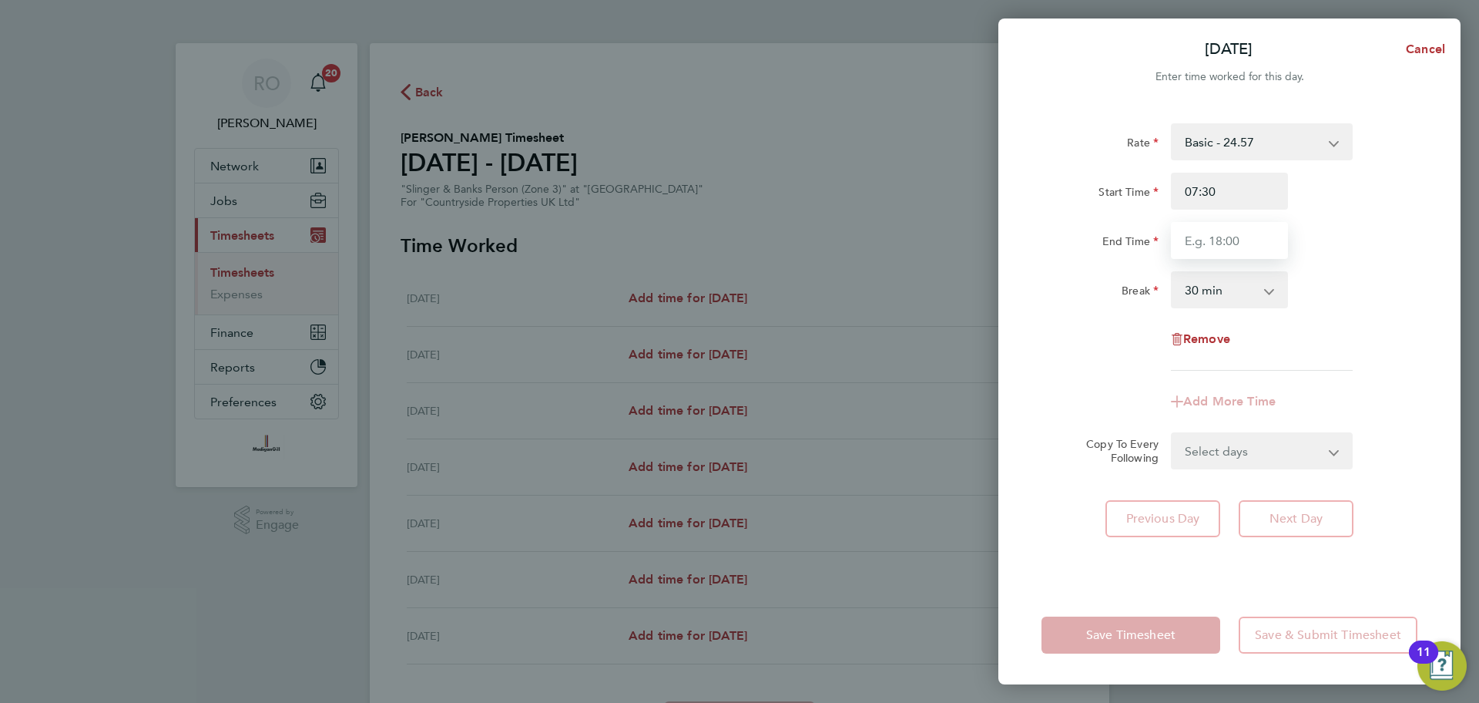
click at [1223, 233] on input "End Time" at bounding box center [1229, 240] width 117 height 37
type input "15:30"
click at [1357, 227] on div "End Time 15:30" at bounding box center [1230, 240] width 388 height 37
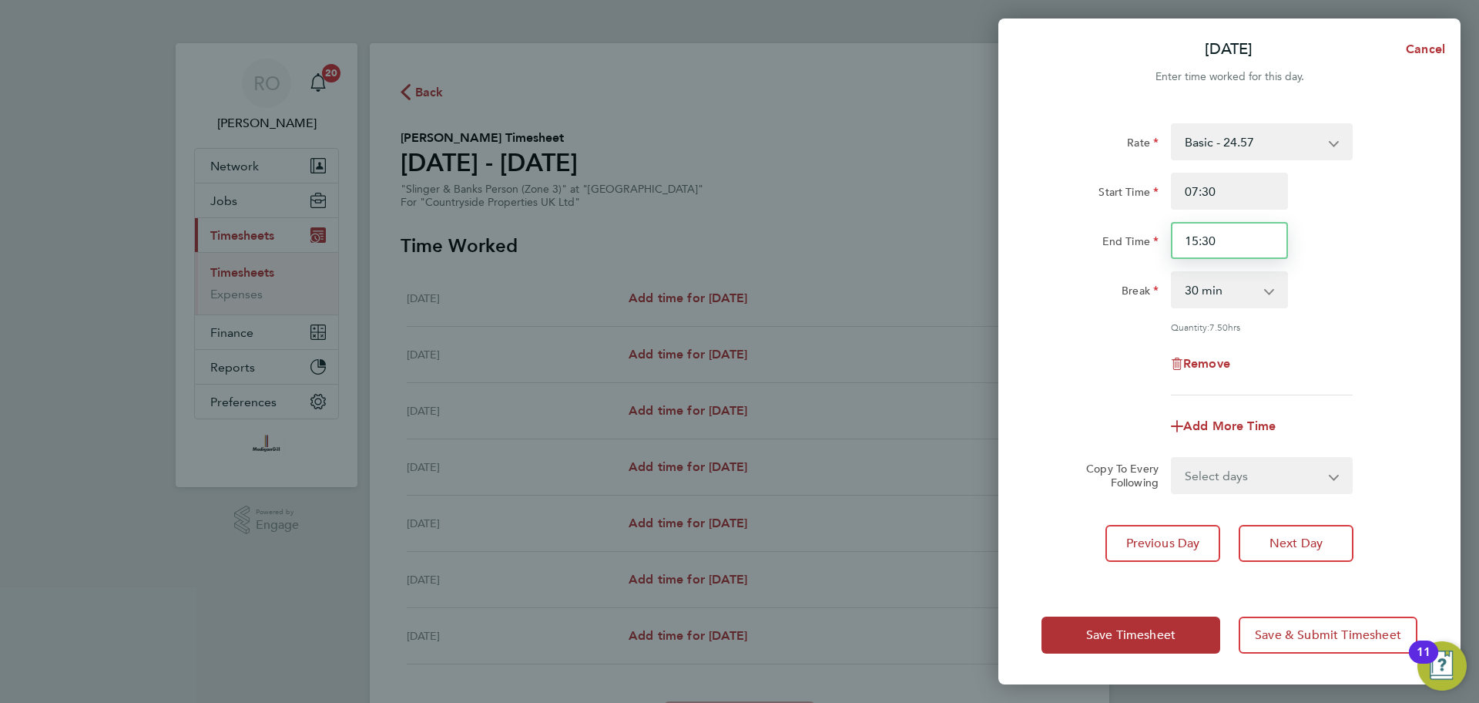
click at [1237, 247] on input "15:30" at bounding box center [1229, 240] width 117 height 37
type input "1"
type input "14:30"
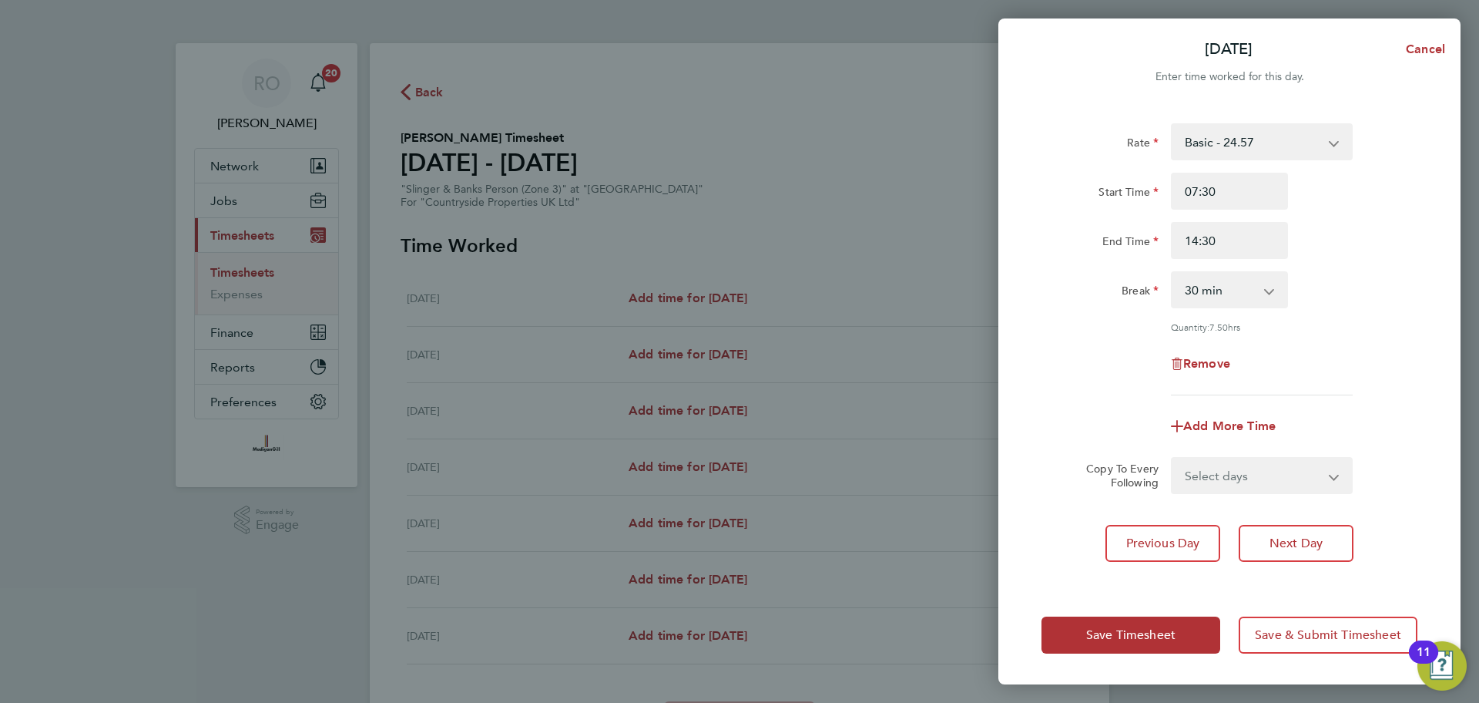
click at [1351, 273] on div "Break 0 min 15 min 30 min 45 min 60 min 75 min 90 min" at bounding box center [1230, 289] width 388 height 37
click at [1110, 635] on span "Save Timesheet" at bounding box center [1130, 634] width 89 height 15
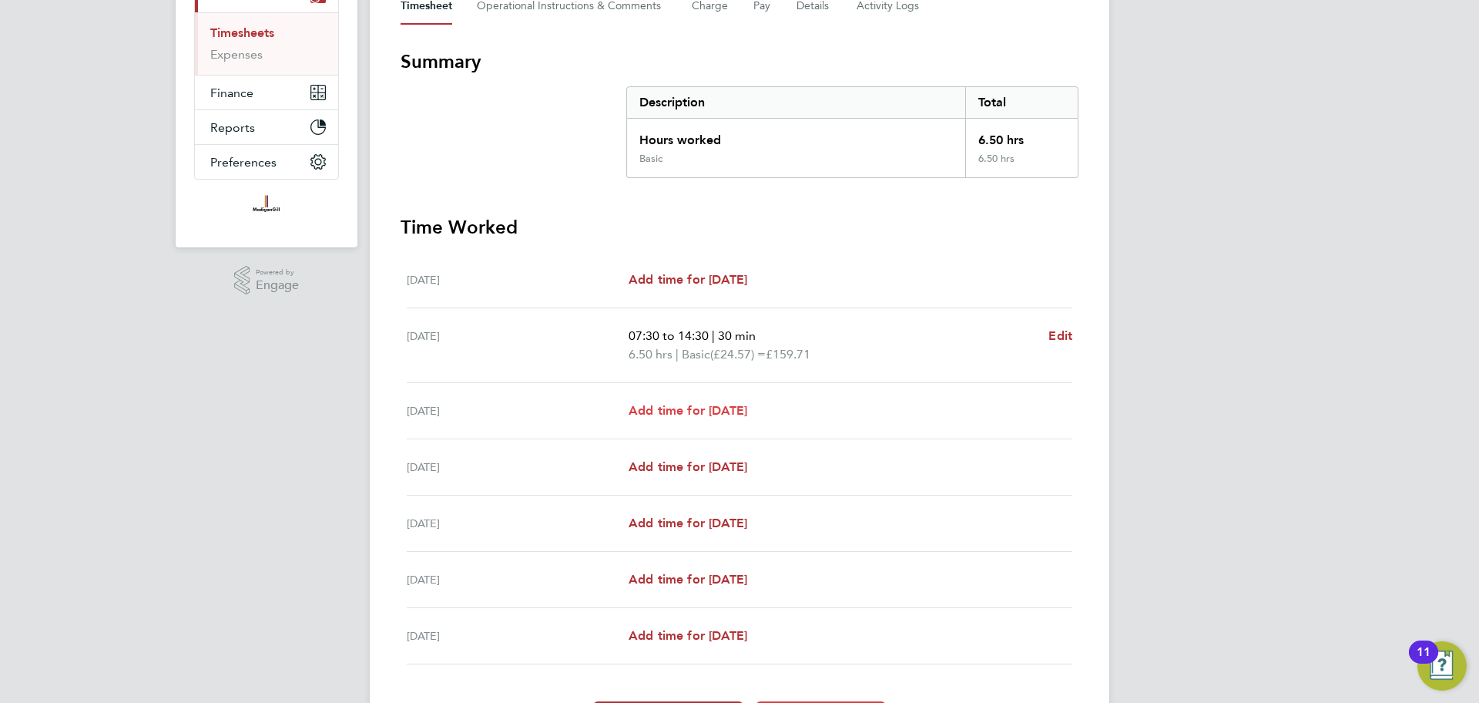
click at [747, 415] on span "Add time for [DATE]" at bounding box center [688, 410] width 119 height 15
select select "30"
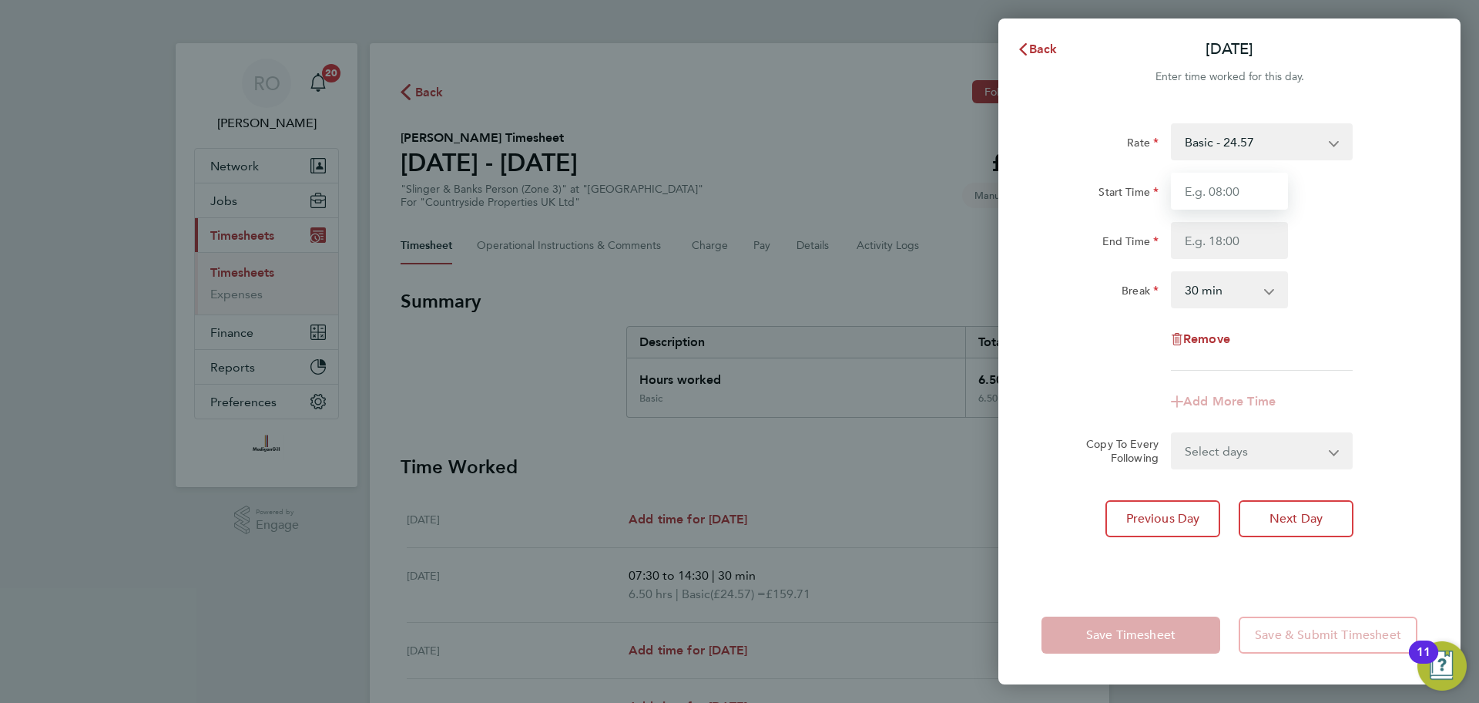
click at [1233, 190] on input "Start Time" at bounding box center [1229, 191] width 117 height 37
type input "07:30"
click at [1205, 245] on input "End Time" at bounding box center [1229, 240] width 117 height 37
click at [1356, 197] on div "Start Time 07:30" at bounding box center [1230, 191] width 388 height 37
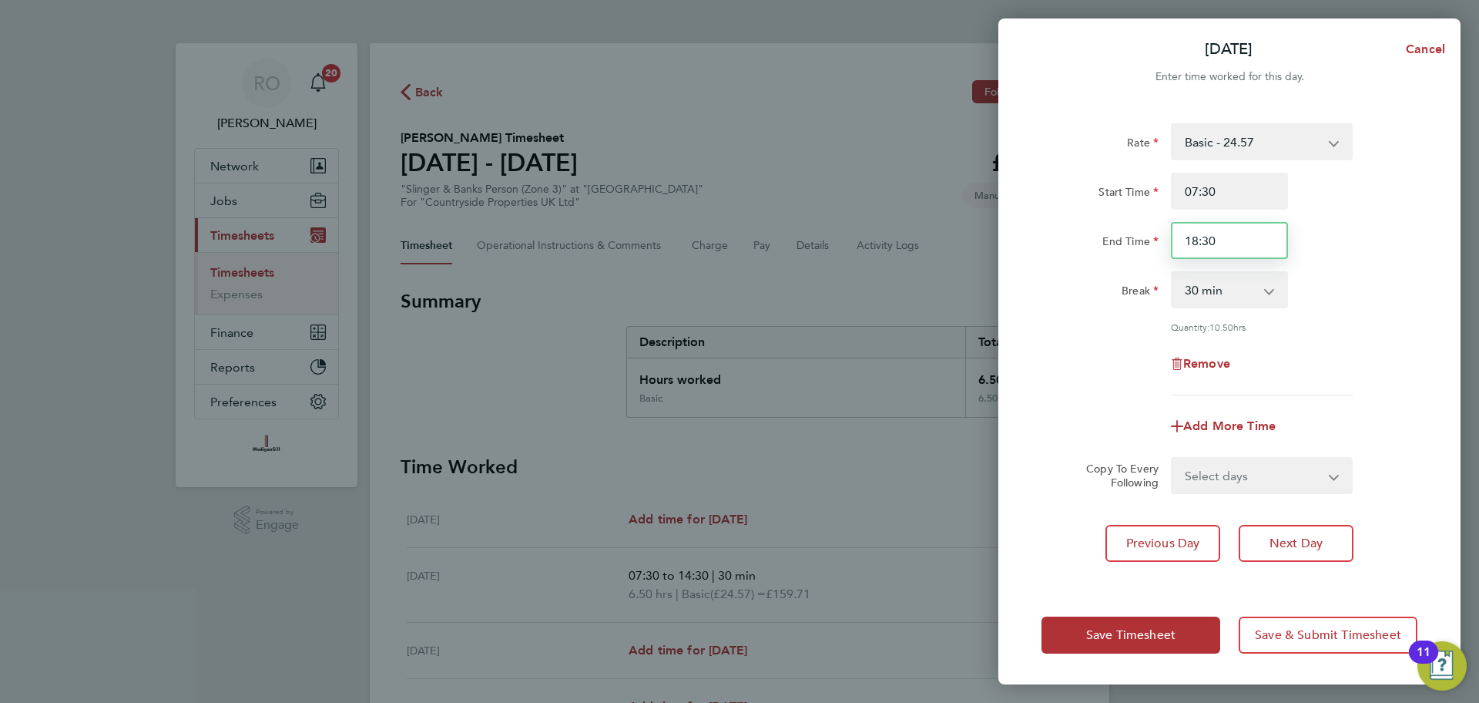
click at [1231, 244] on input "18:30" at bounding box center [1229, 240] width 117 height 37
type input "18:00"
click at [1424, 208] on div "Rate Basic - 24.57 Start Time 07:30 End Time 18:00 Break 0 min 15 min 30 min 45…" at bounding box center [1230, 345] width 462 height 481
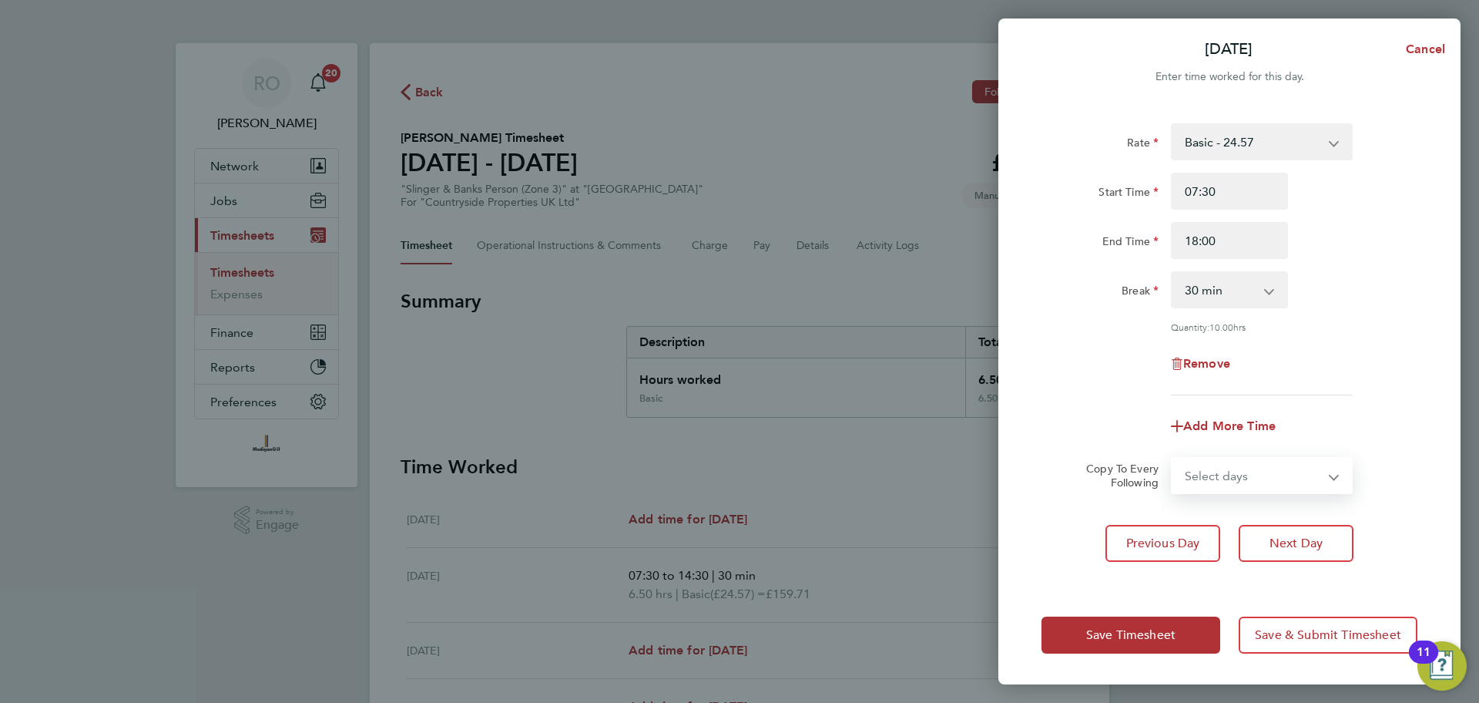
click at [1278, 475] on select "Select days Day Weekday (Mon-Fri) Weekend (Sat-Sun) [DATE] [DATE] [DATE] [DATE]" at bounding box center [1254, 475] width 162 height 34
select select "WEEKDAY"
click at [1173, 458] on select "Select days Day Weekday (Mon-Fri) Weekend (Sat-Sun) [DATE] [DATE] [DATE] [DATE]" at bounding box center [1254, 475] width 162 height 34
select select "[DATE]"
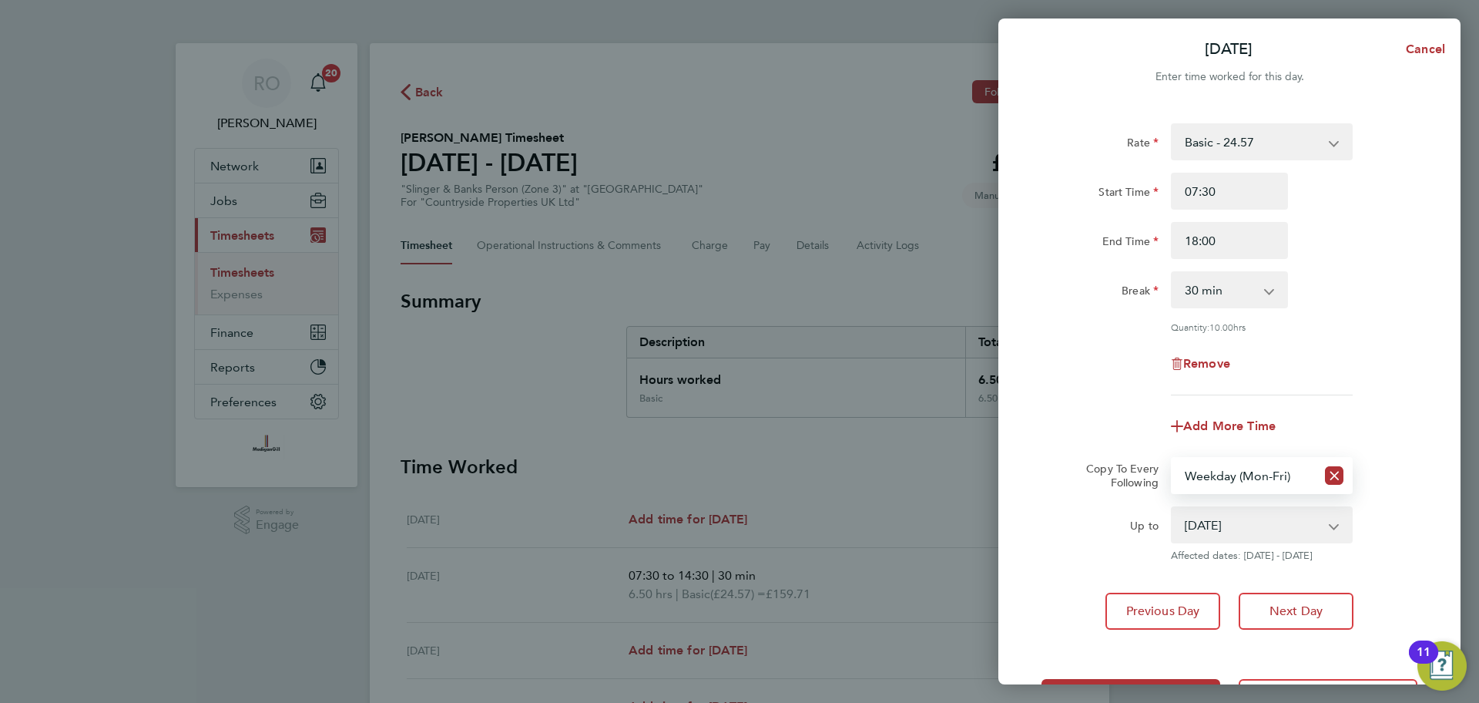
scroll to position [61, 0]
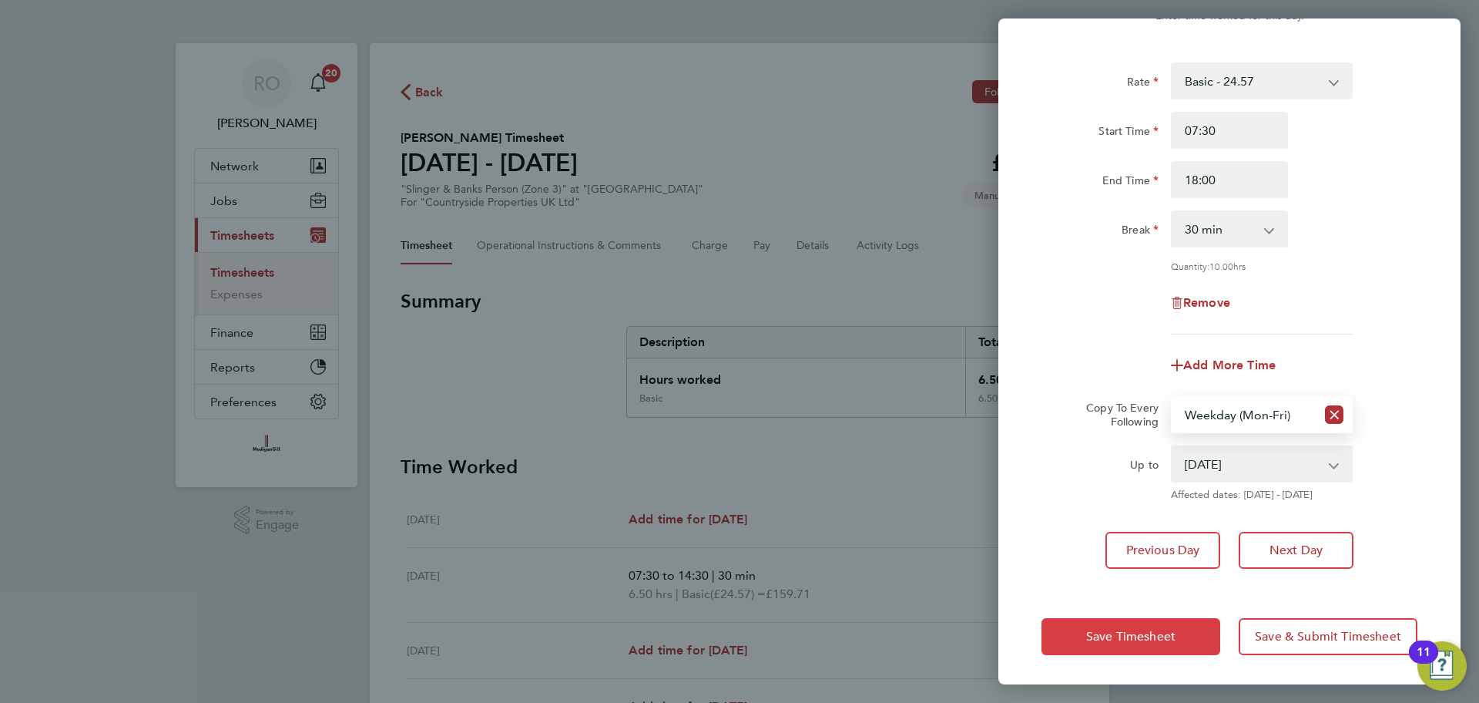
click at [1147, 629] on span "Save Timesheet" at bounding box center [1130, 636] width 89 height 15
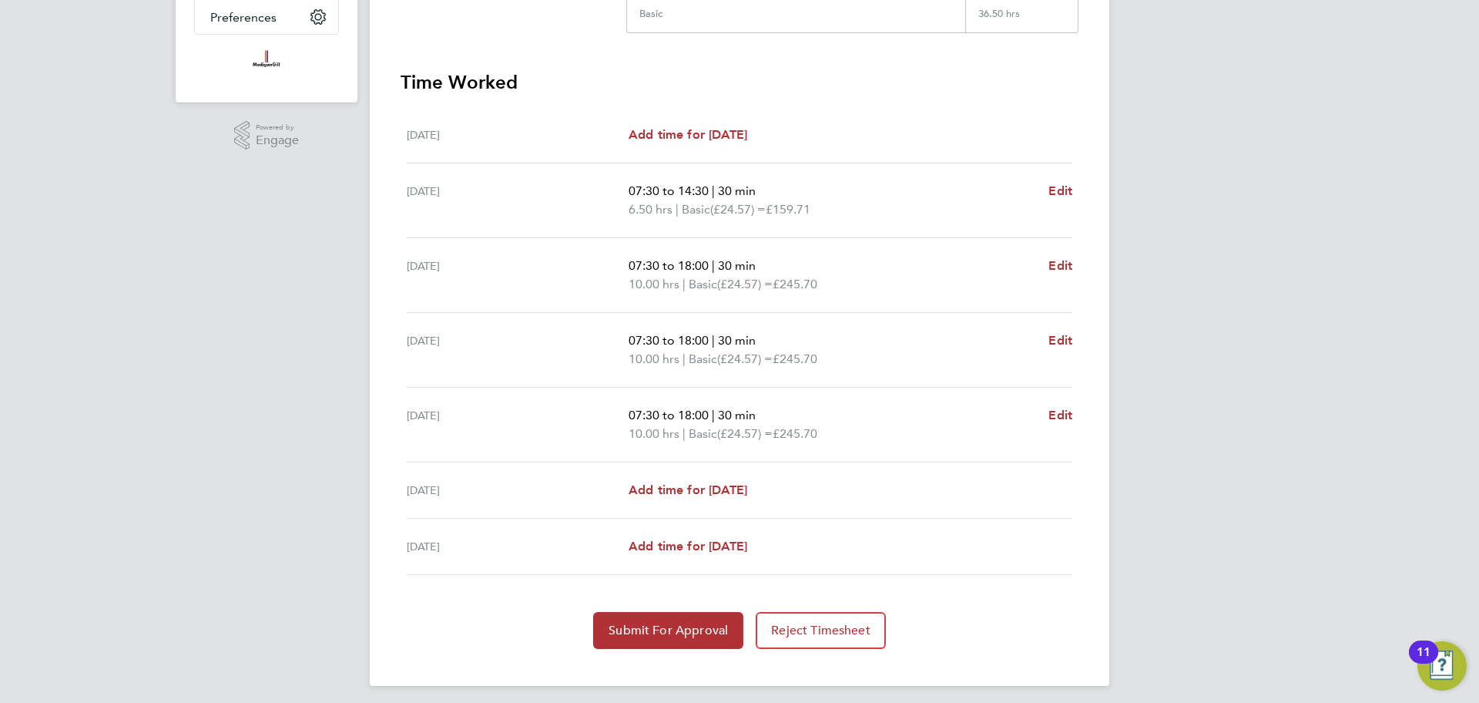
scroll to position [392, 0]
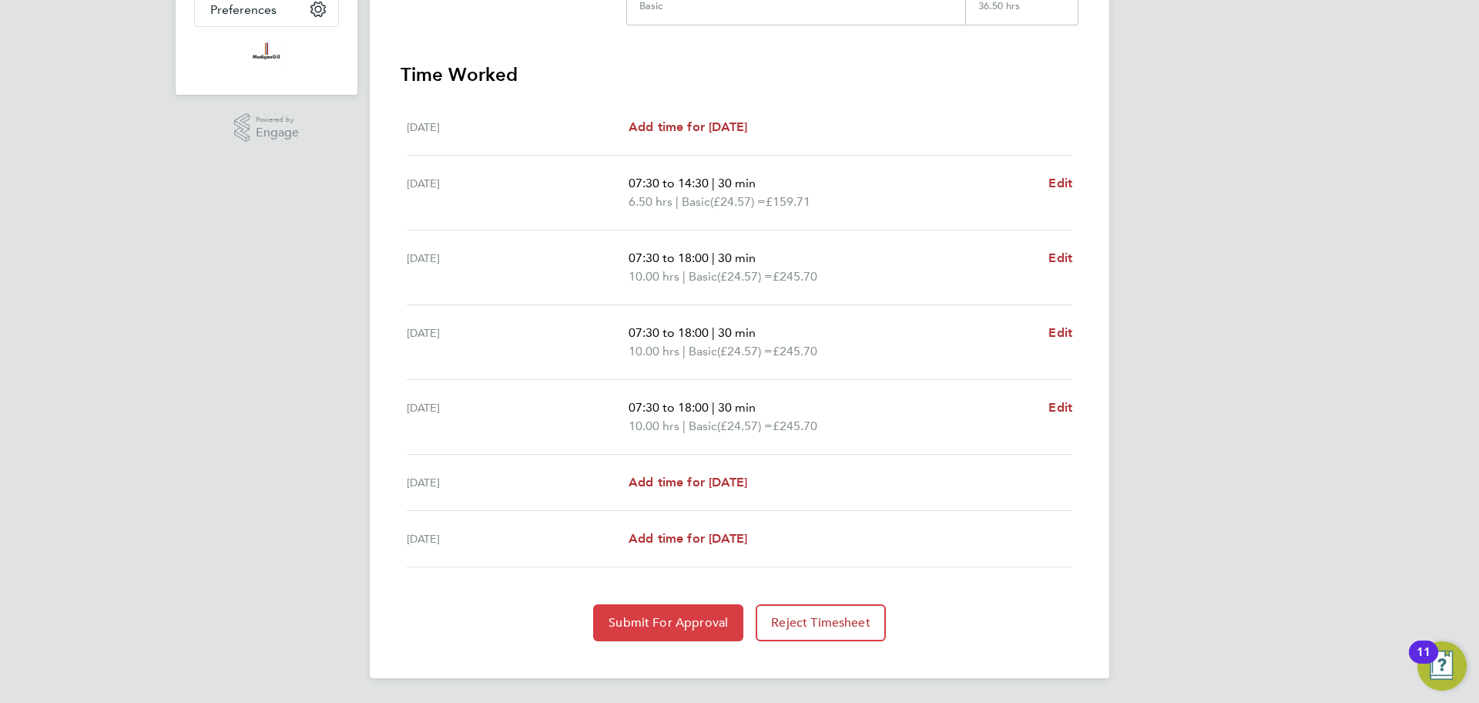
click at [674, 618] on span "Submit For Approval" at bounding box center [668, 622] width 119 height 15
